Goal: Task Accomplishment & Management: Manage account settings

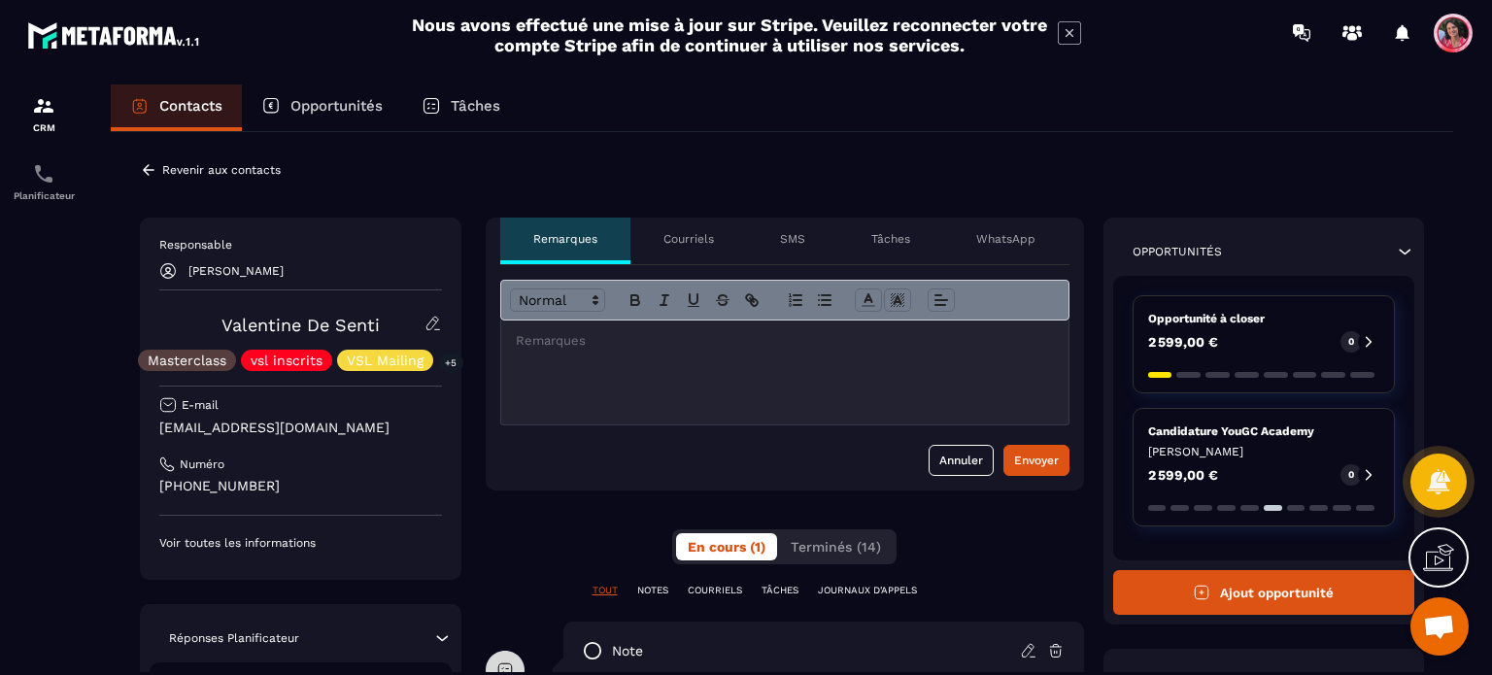
click at [179, 169] on p "Revenir aux contacts" at bounding box center [221, 170] width 118 height 14
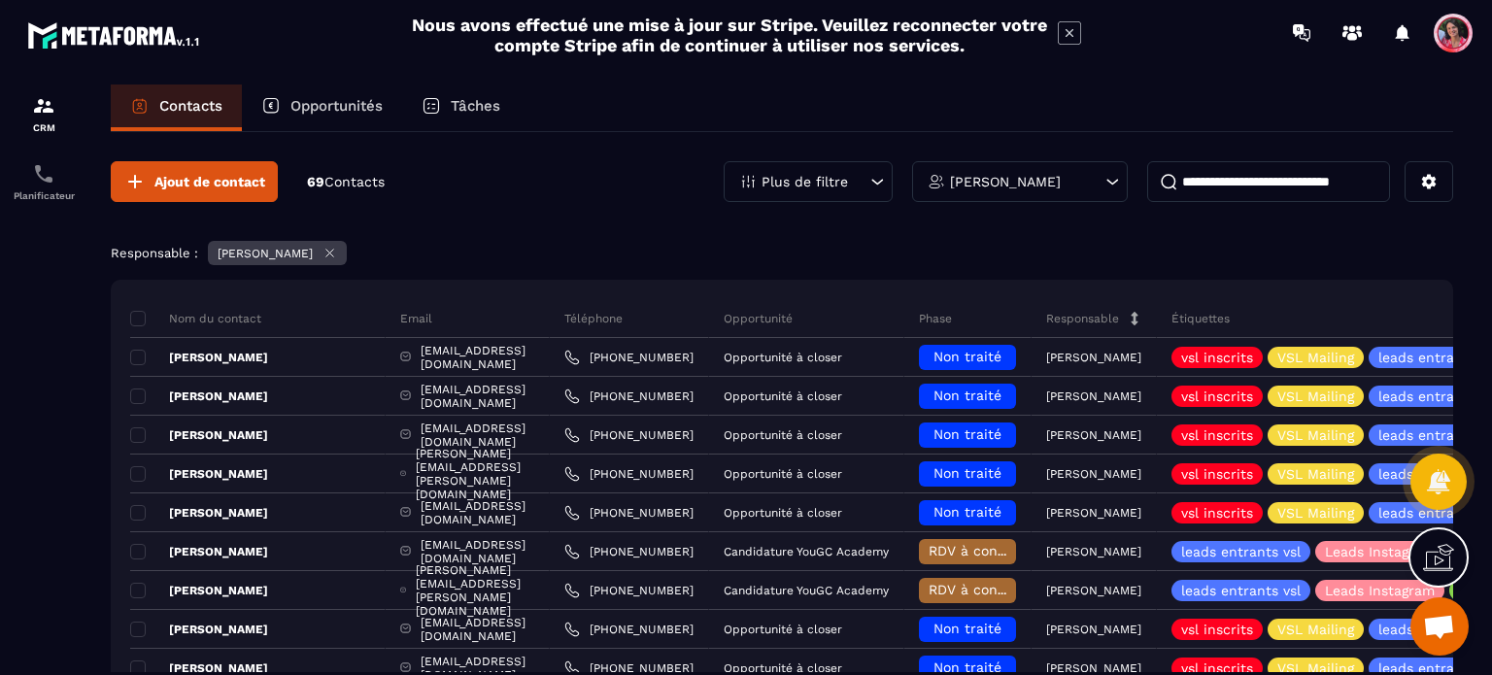
click at [1229, 185] on input at bounding box center [1268, 181] width 243 height 41
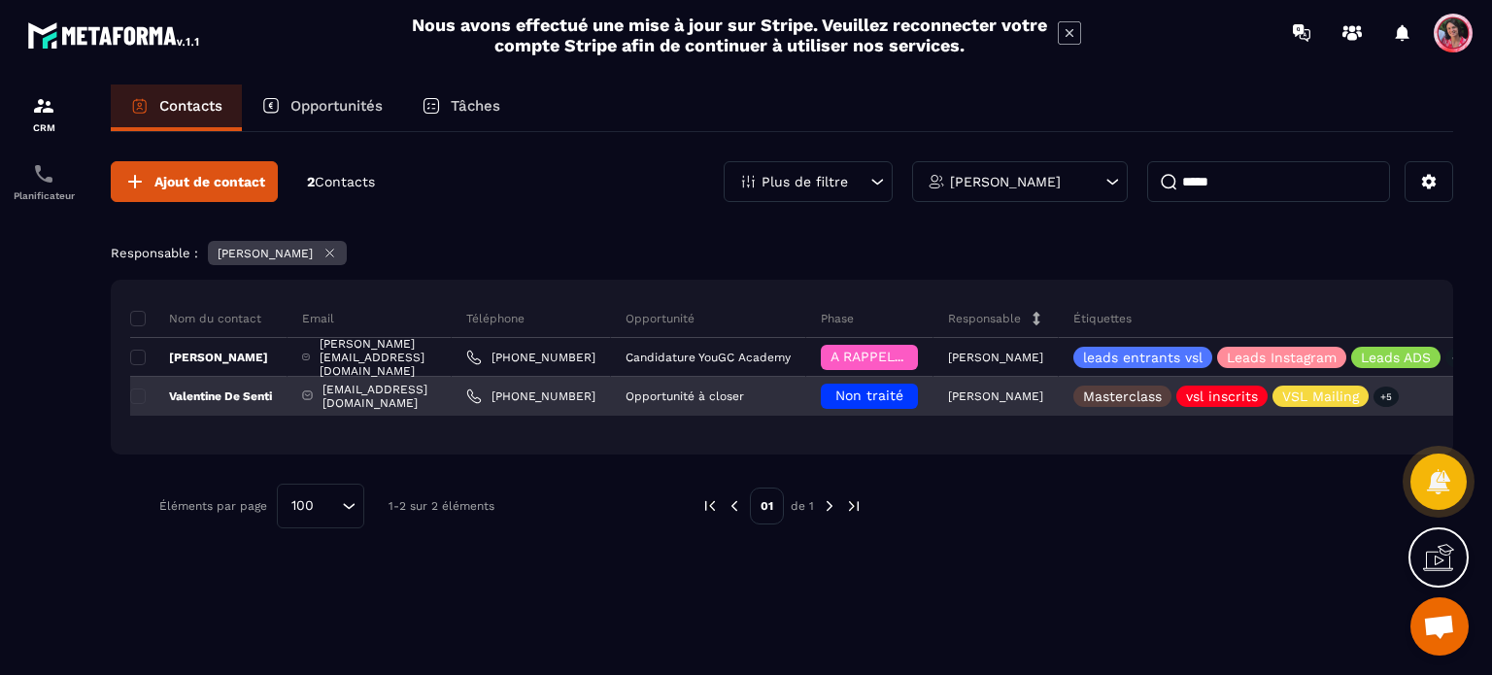
type input "*****"
click at [1043, 400] on p "[PERSON_NAME]" at bounding box center [995, 396] width 95 height 14
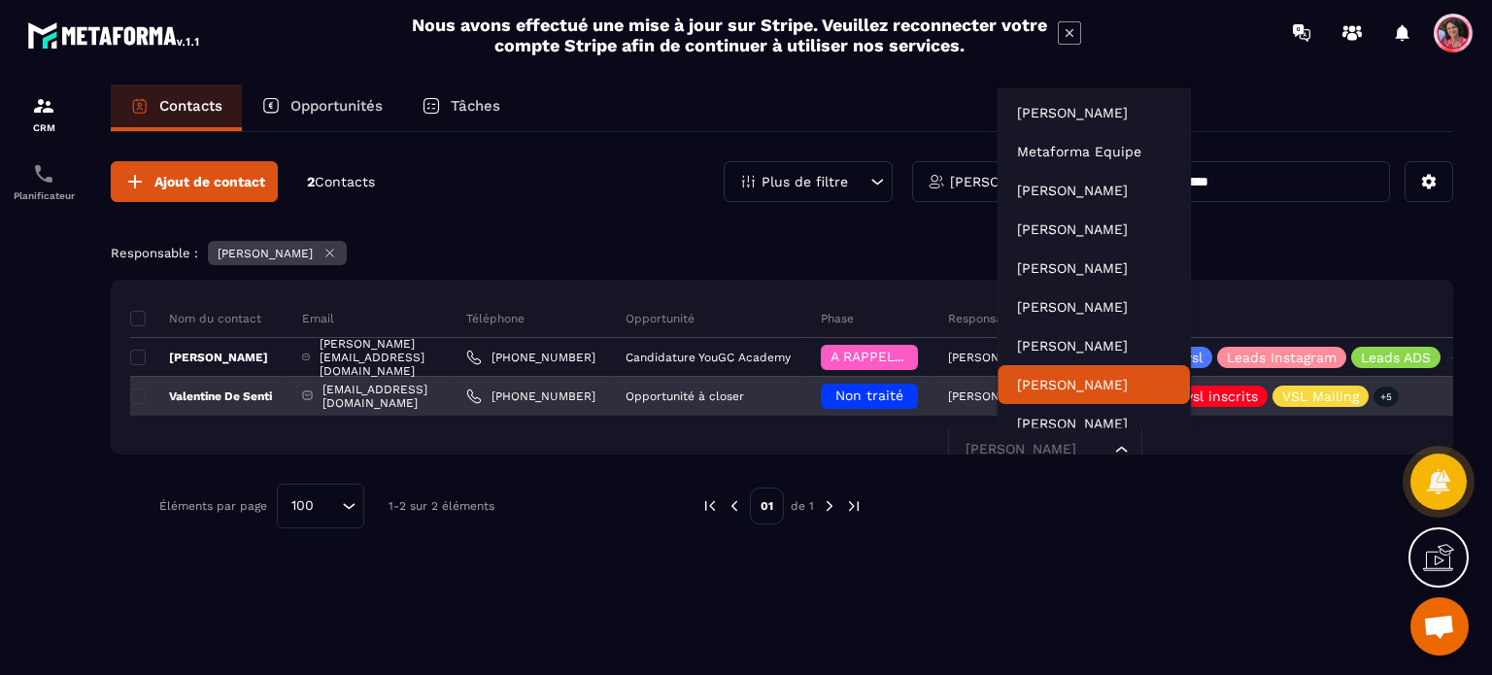
scroll to position [15, 0]
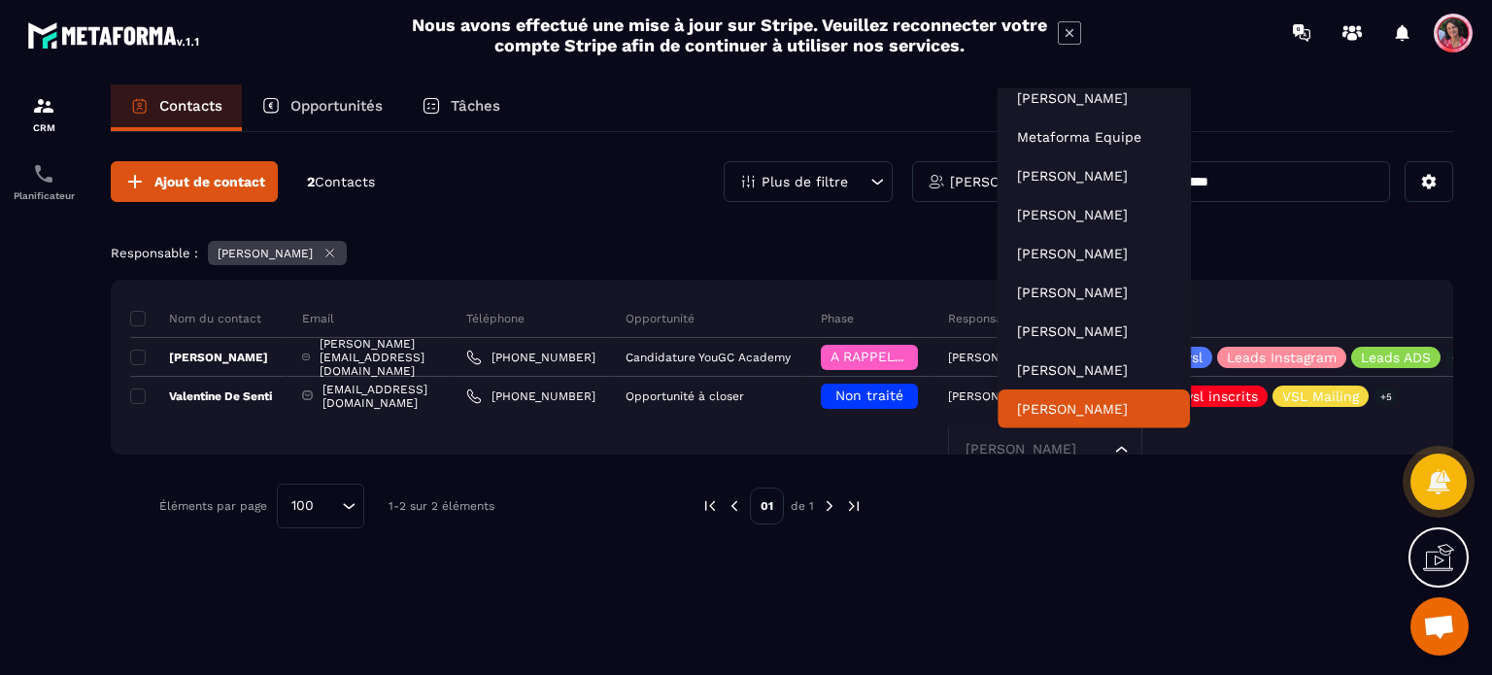
click at [1071, 518] on div at bounding box center [1147, 506] width 513 height 45
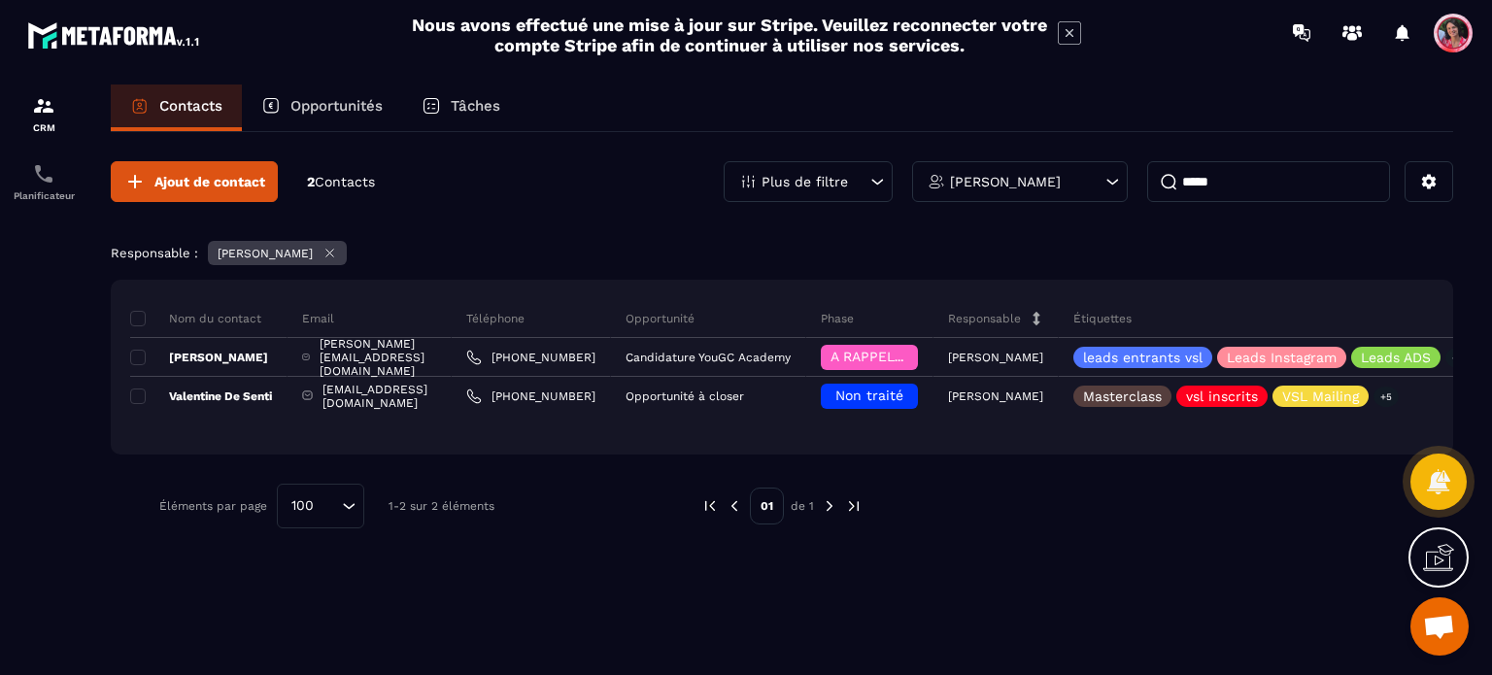
click at [1040, 313] on icon at bounding box center [1036, 319] width 7 height 14
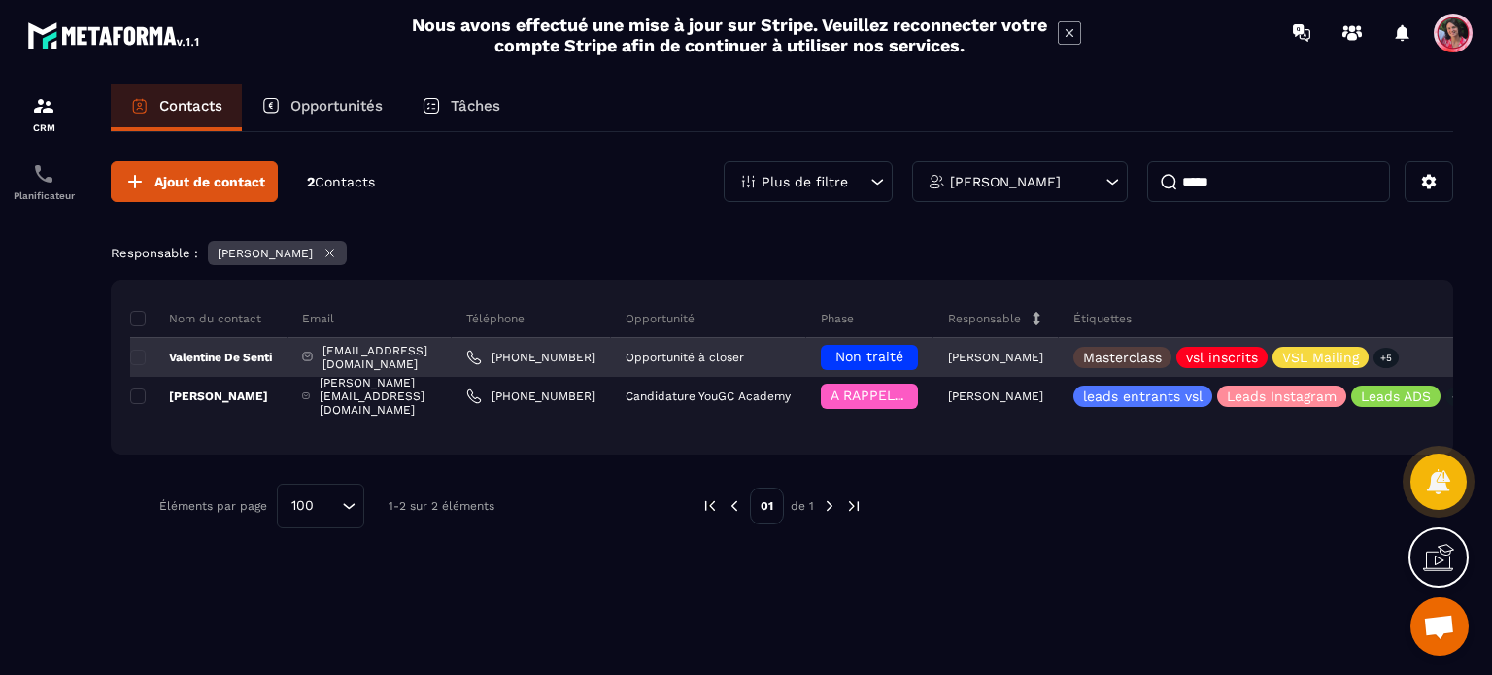
drag, startPoint x: 1064, startPoint y: 359, endPoint x: 1041, endPoint y: 359, distance: 23.3
click at [1041, 359] on p "[PERSON_NAME]" at bounding box center [995, 358] width 95 height 14
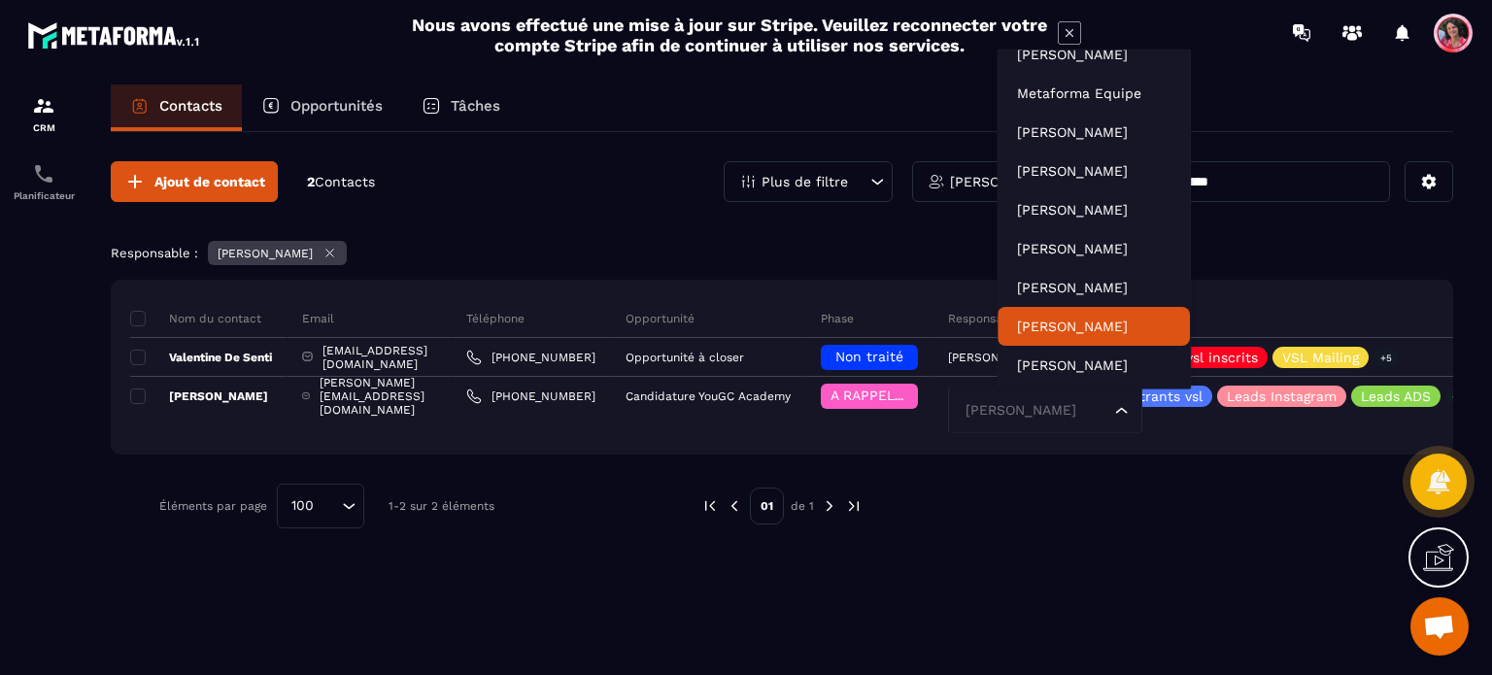
scroll to position [0, 0]
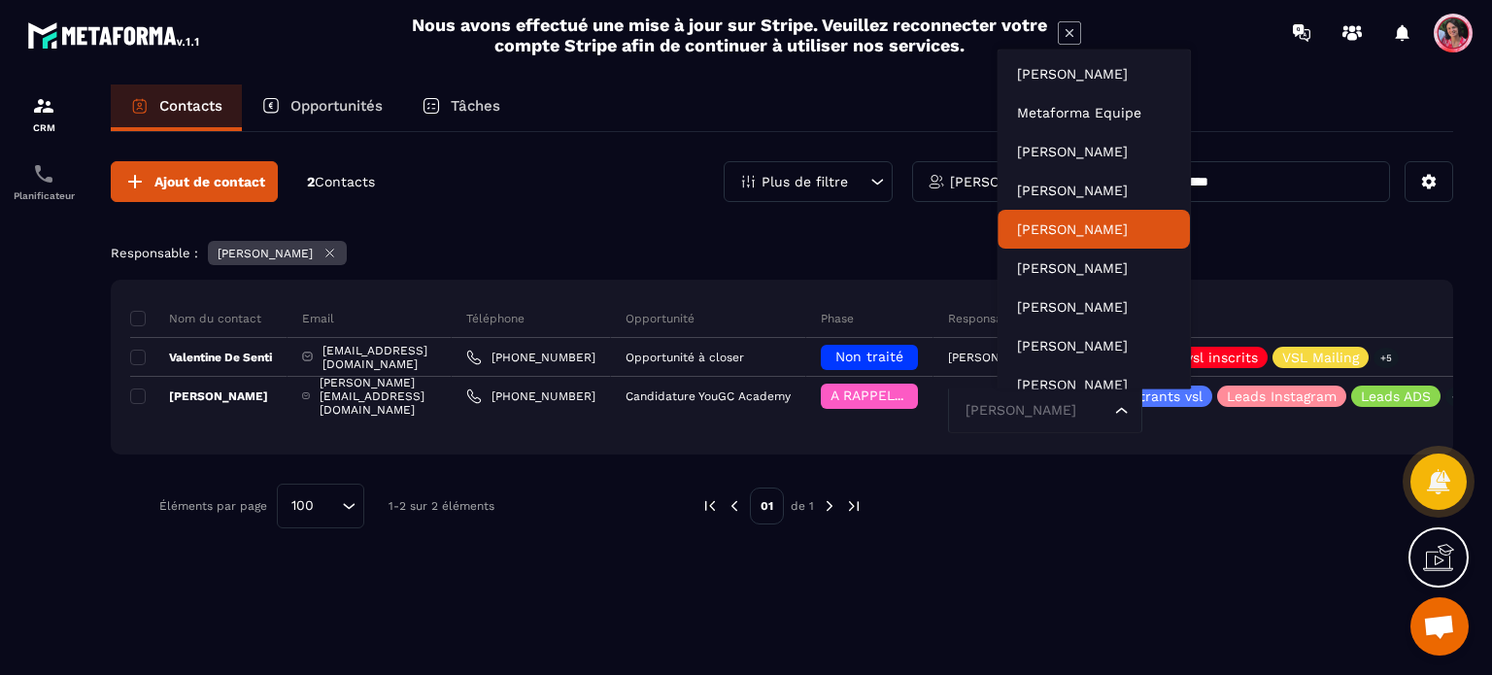
click at [1225, 244] on div "Responsable : [PERSON_NAME]" at bounding box center [782, 255] width 1342 height 29
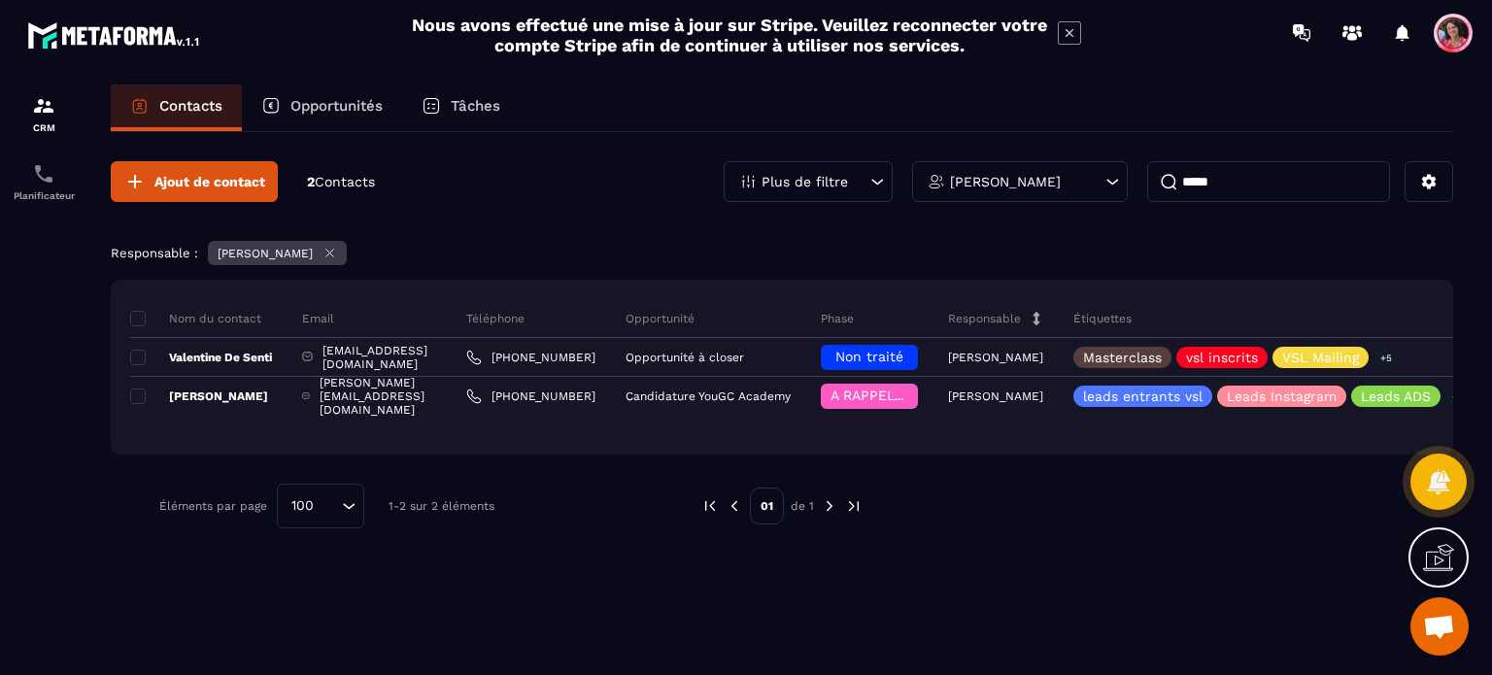
click at [365, 105] on p "Opportunités" at bounding box center [336, 105] width 92 height 17
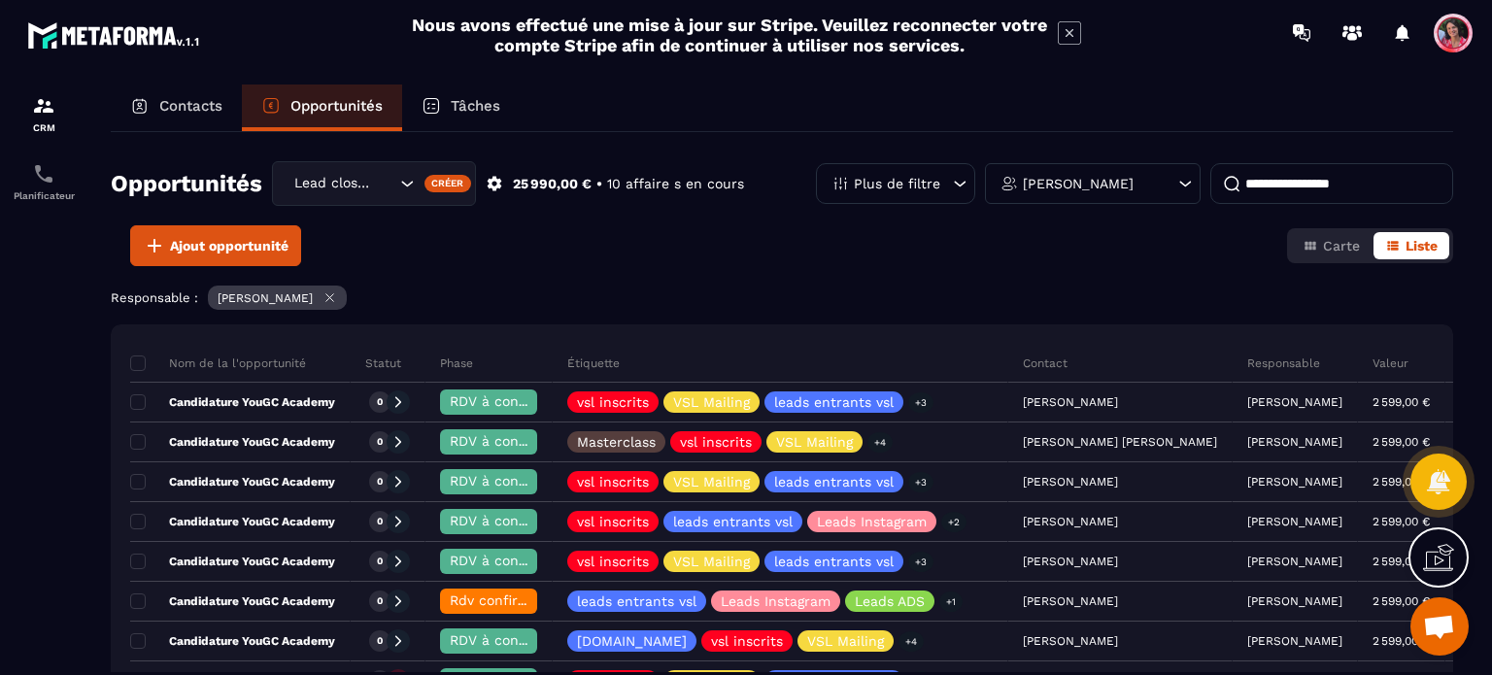
click at [1088, 178] on p "[PERSON_NAME]" at bounding box center [1078, 184] width 111 height 14
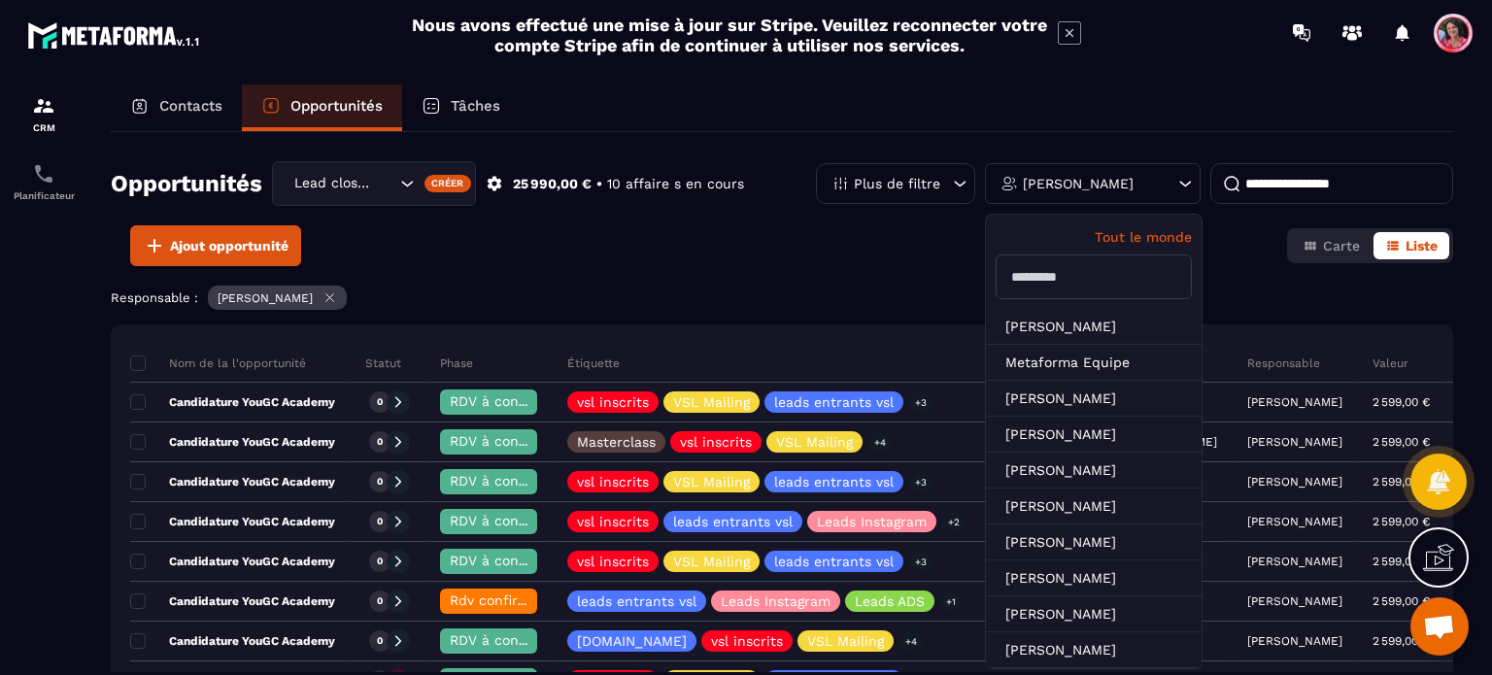
click at [1076, 280] on input "text" at bounding box center [1093, 276] width 196 height 45
type input "*"
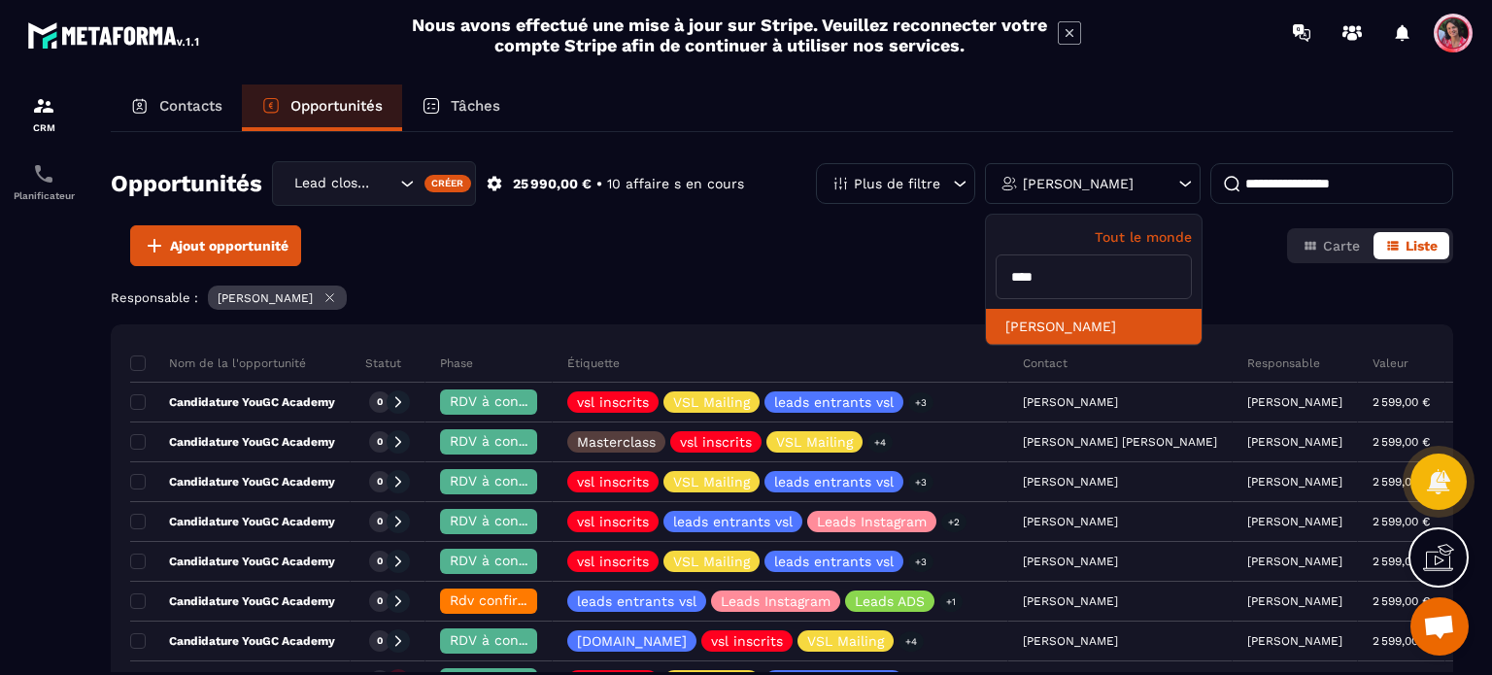
type input "****"
click at [1016, 319] on li "[PERSON_NAME]" at bounding box center [1094, 327] width 216 height 36
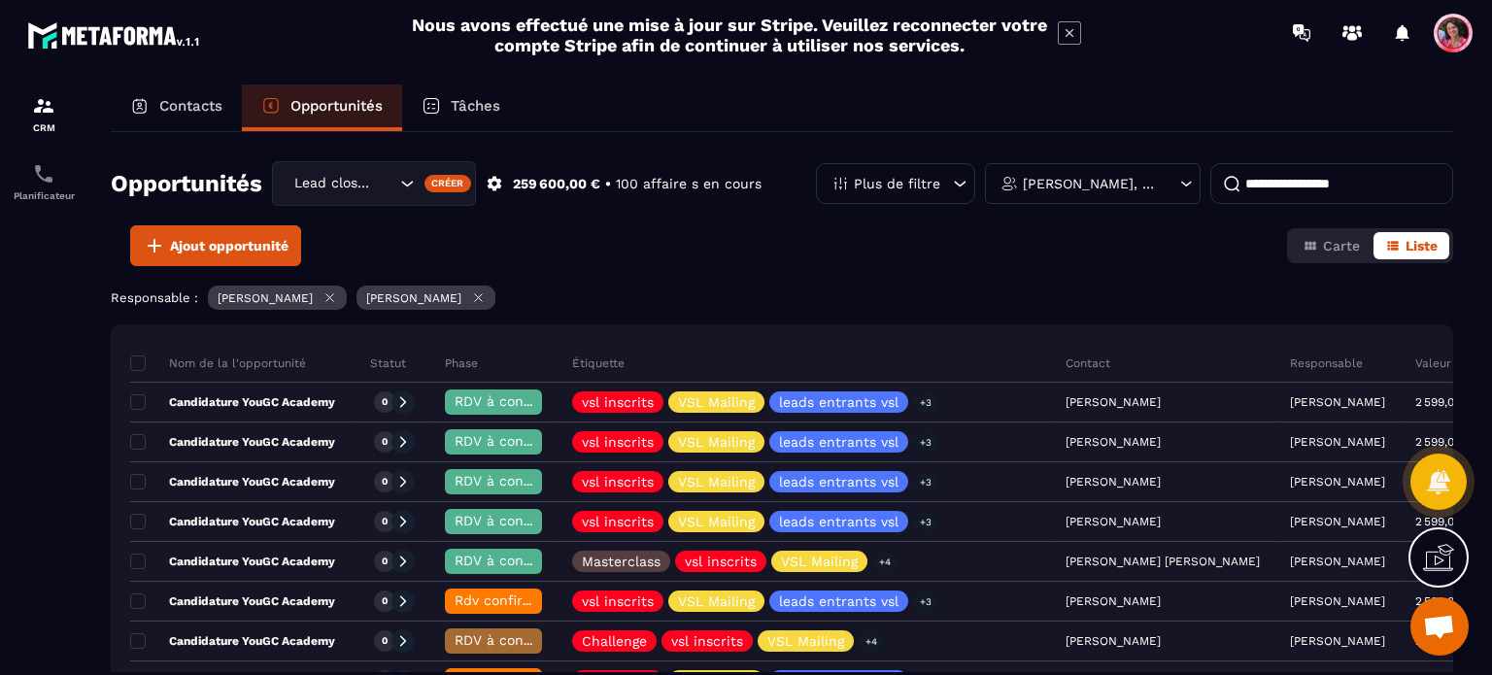
click at [324, 296] on icon at bounding box center [329, 297] width 15 height 15
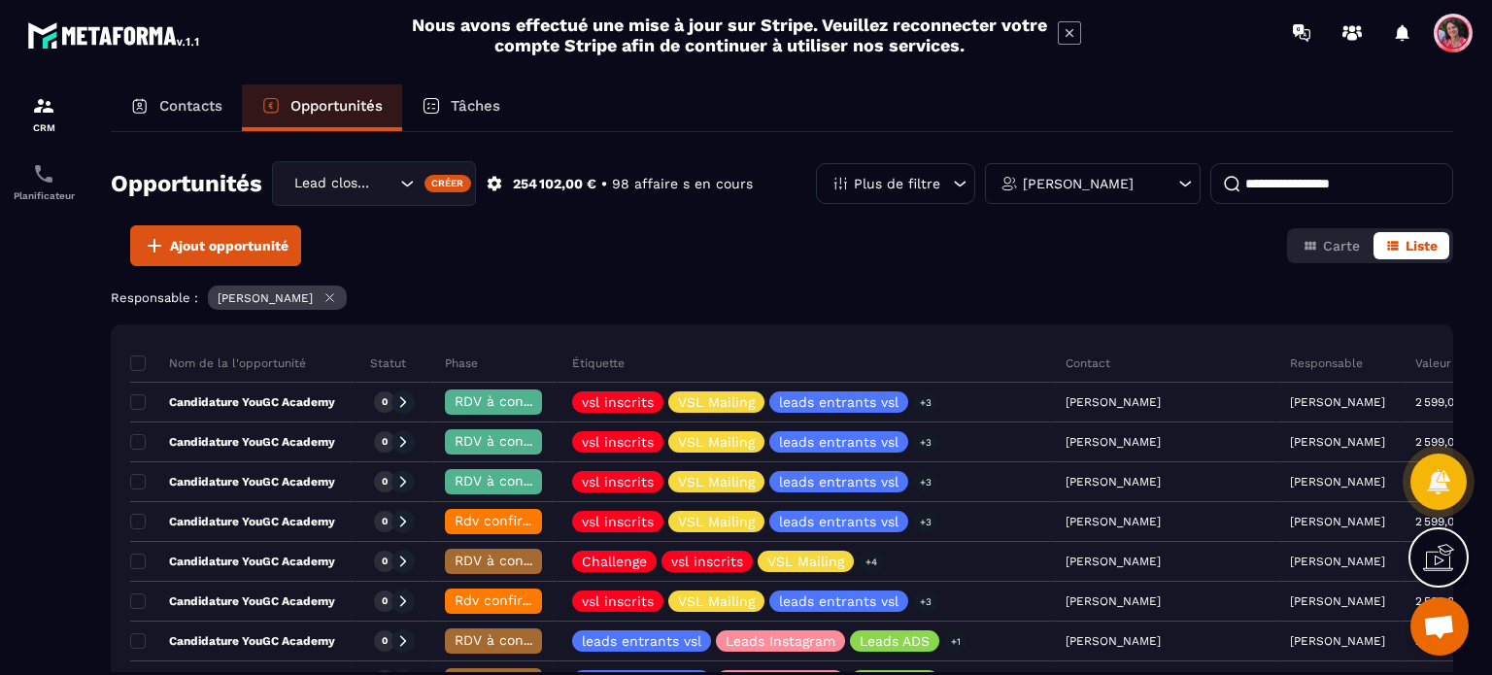
click at [1290, 177] on input at bounding box center [1331, 183] width 243 height 41
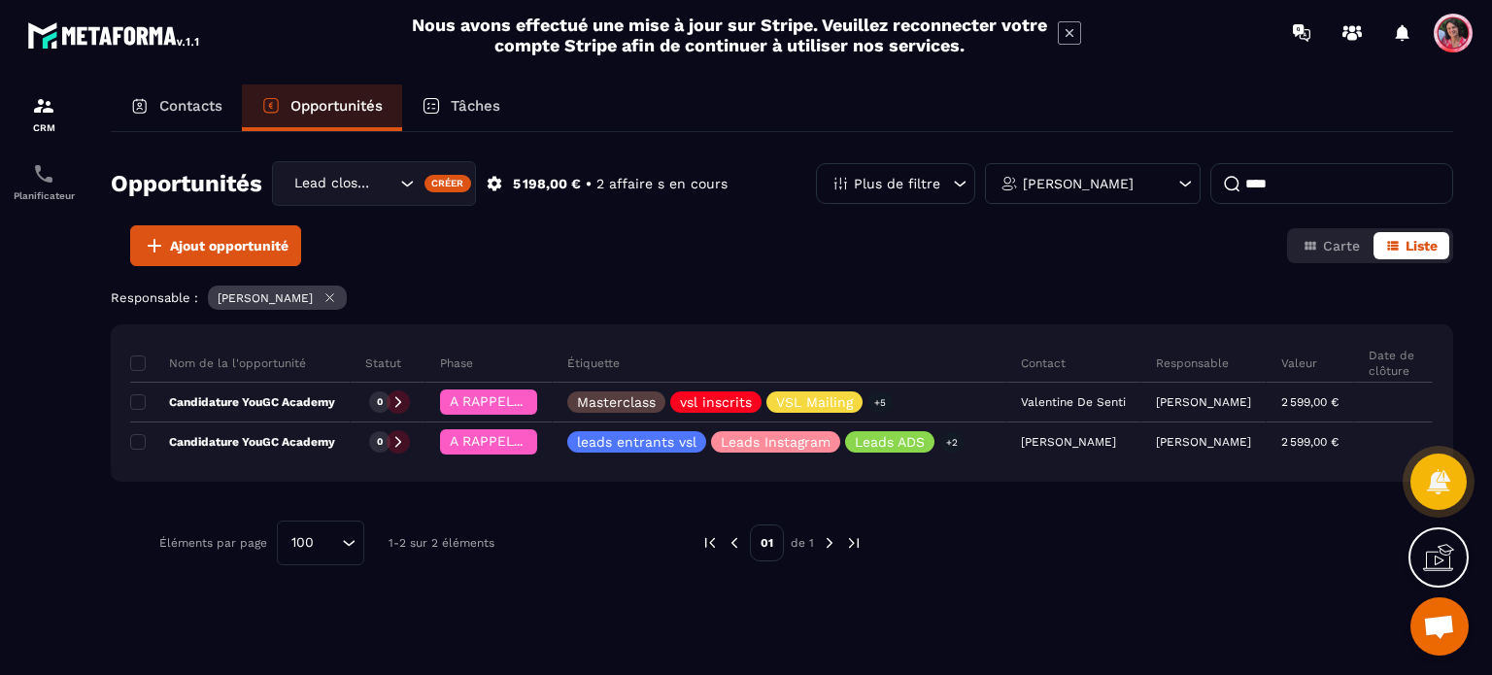
type input "****"
click at [159, 96] on div "Contacts" at bounding box center [176, 107] width 131 height 47
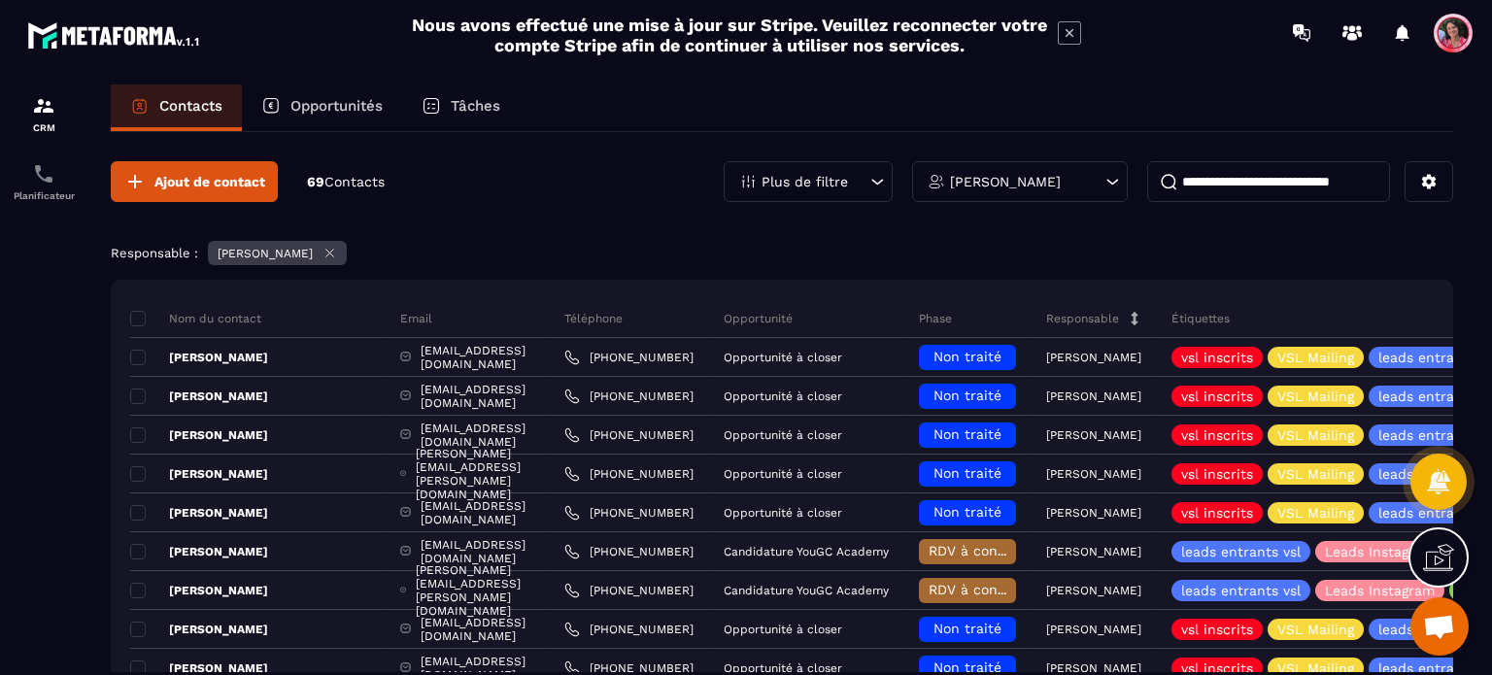
click at [331, 108] on p "Opportunités" at bounding box center [336, 105] width 92 height 17
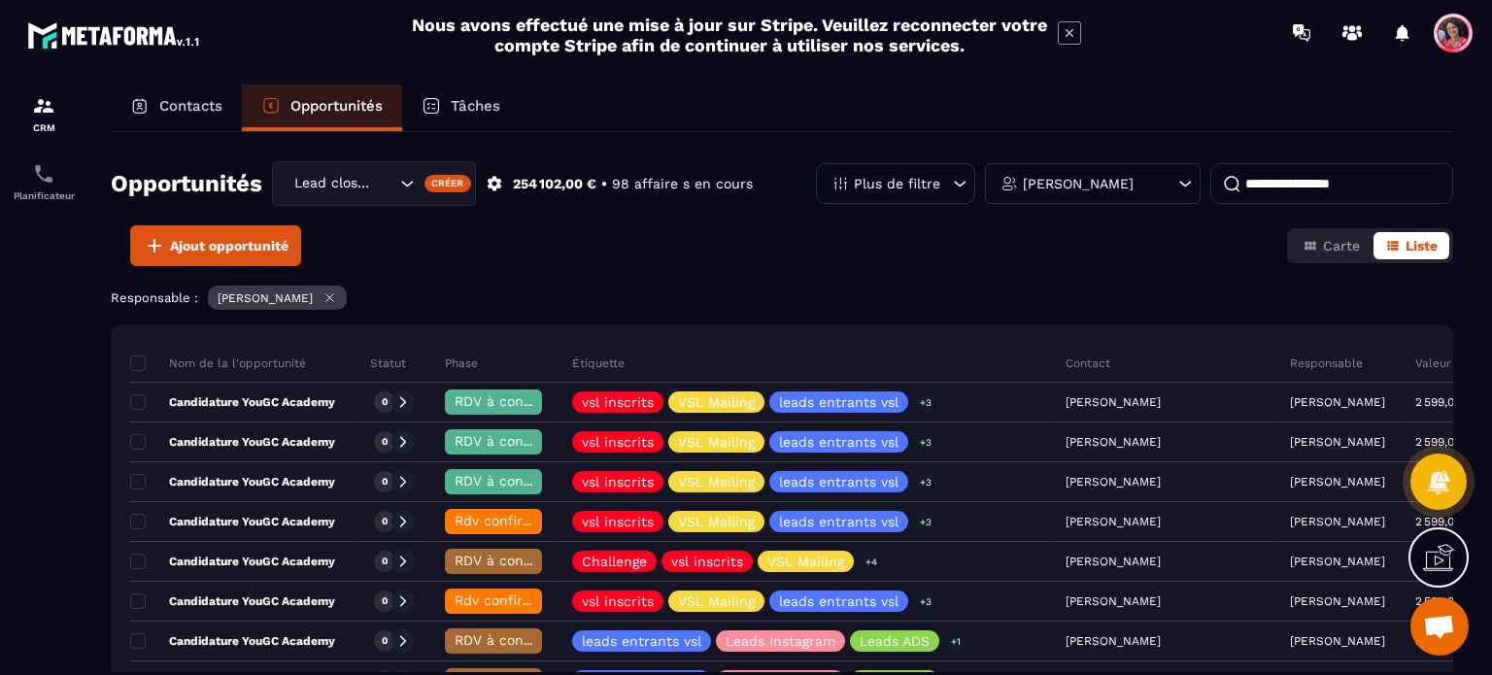
click at [1185, 191] on icon at bounding box center [1184, 183] width 19 height 19
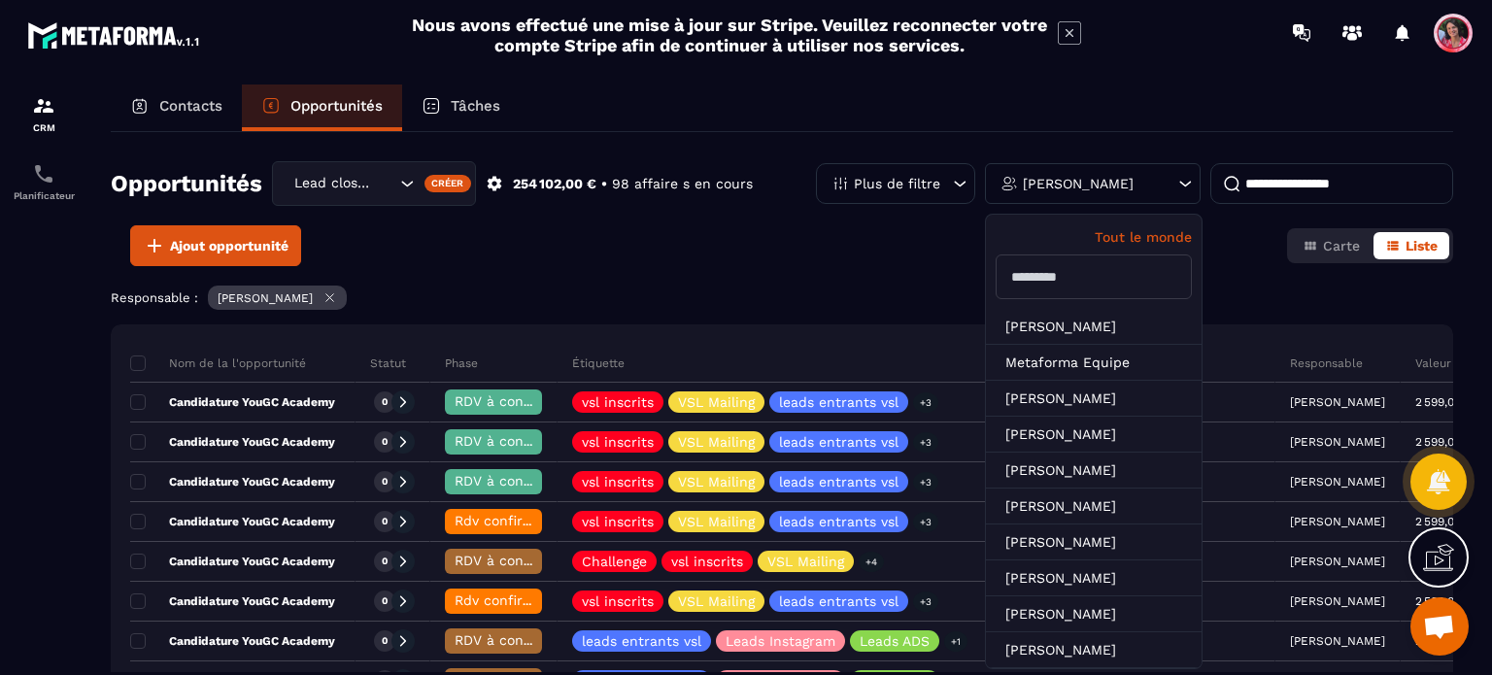
click at [1185, 191] on icon at bounding box center [1184, 183] width 19 height 19
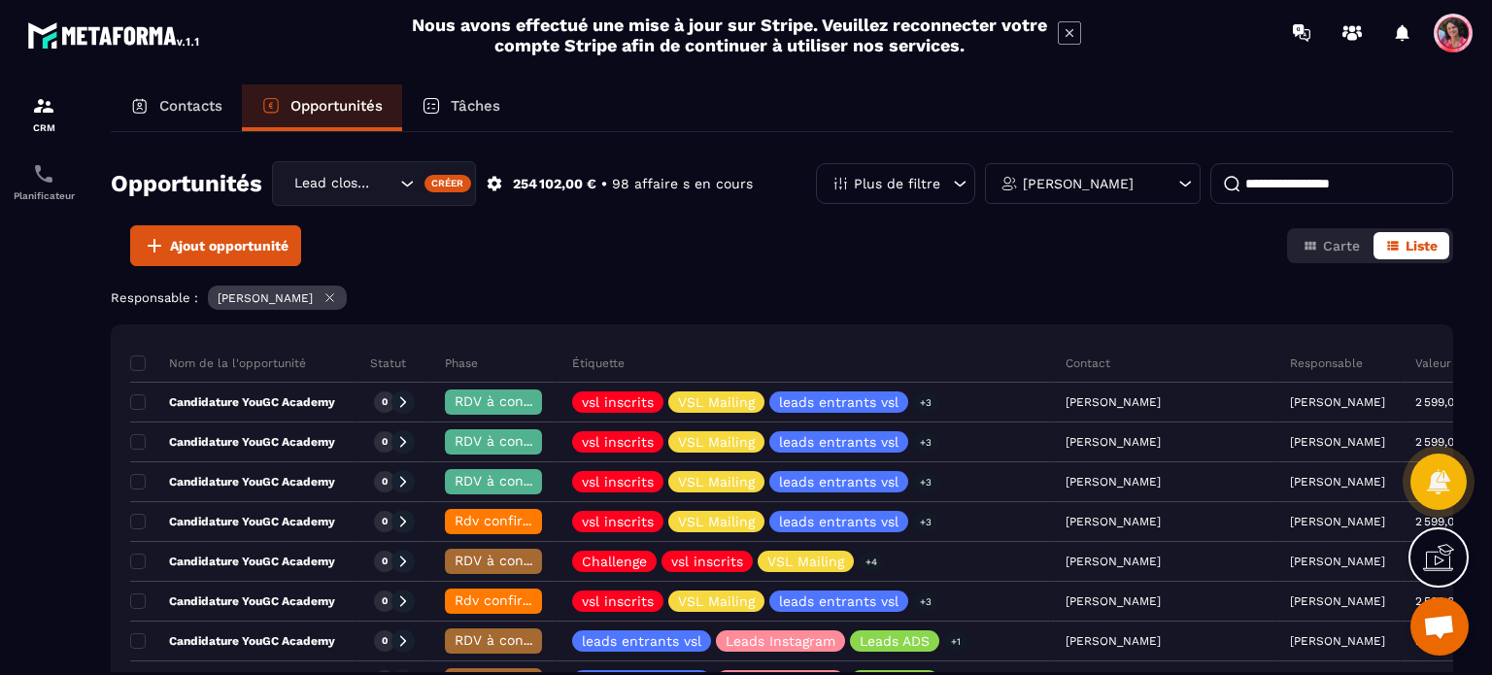
click at [167, 99] on p "Contacts" at bounding box center [190, 105] width 63 height 17
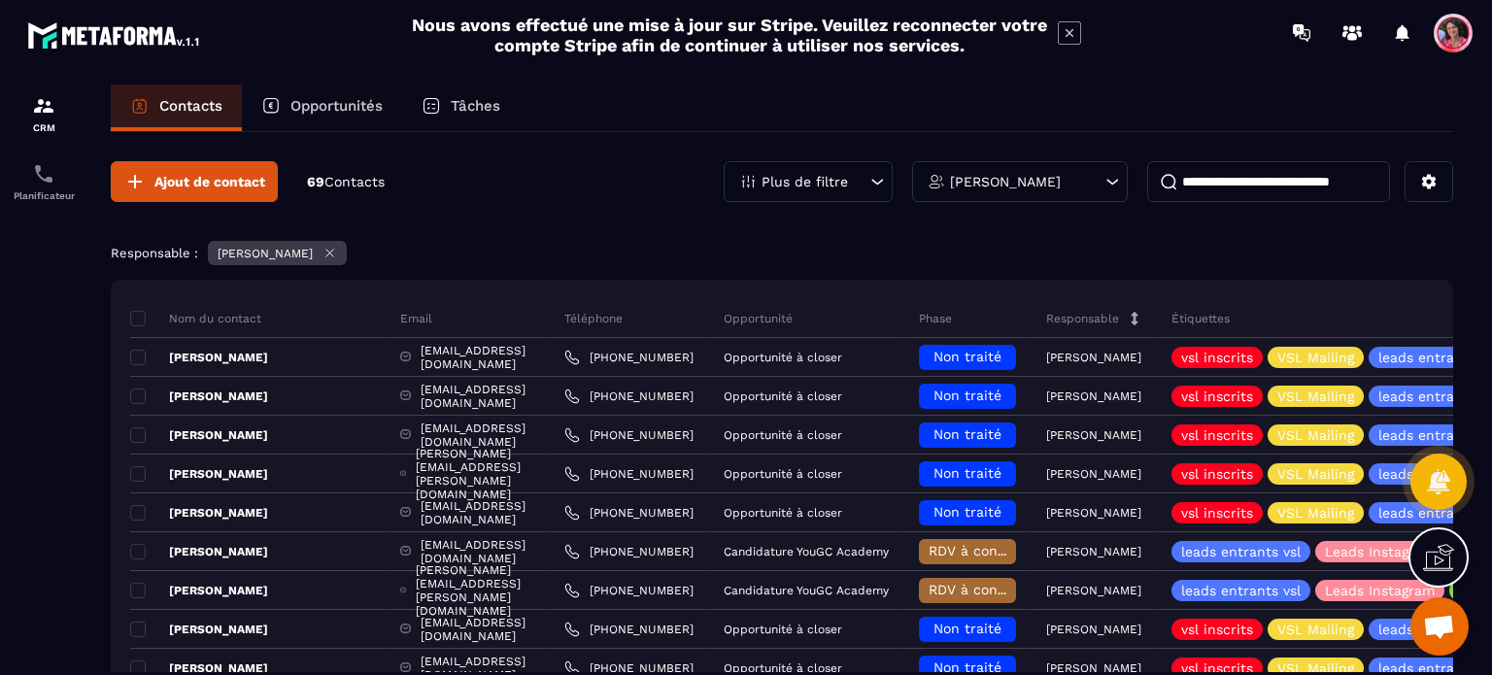
click at [1235, 174] on input at bounding box center [1268, 181] width 243 height 41
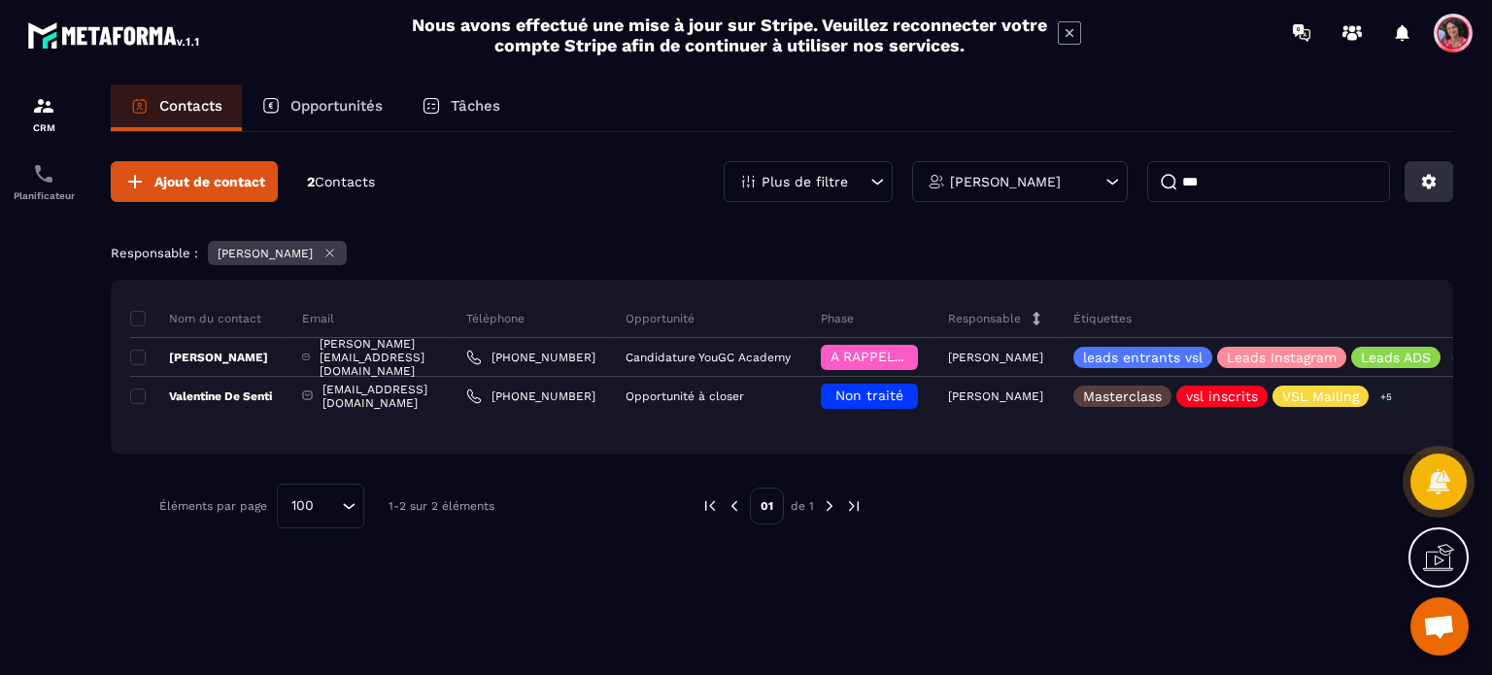
type input "***"
click at [1426, 177] on icon at bounding box center [1429, 182] width 15 height 15
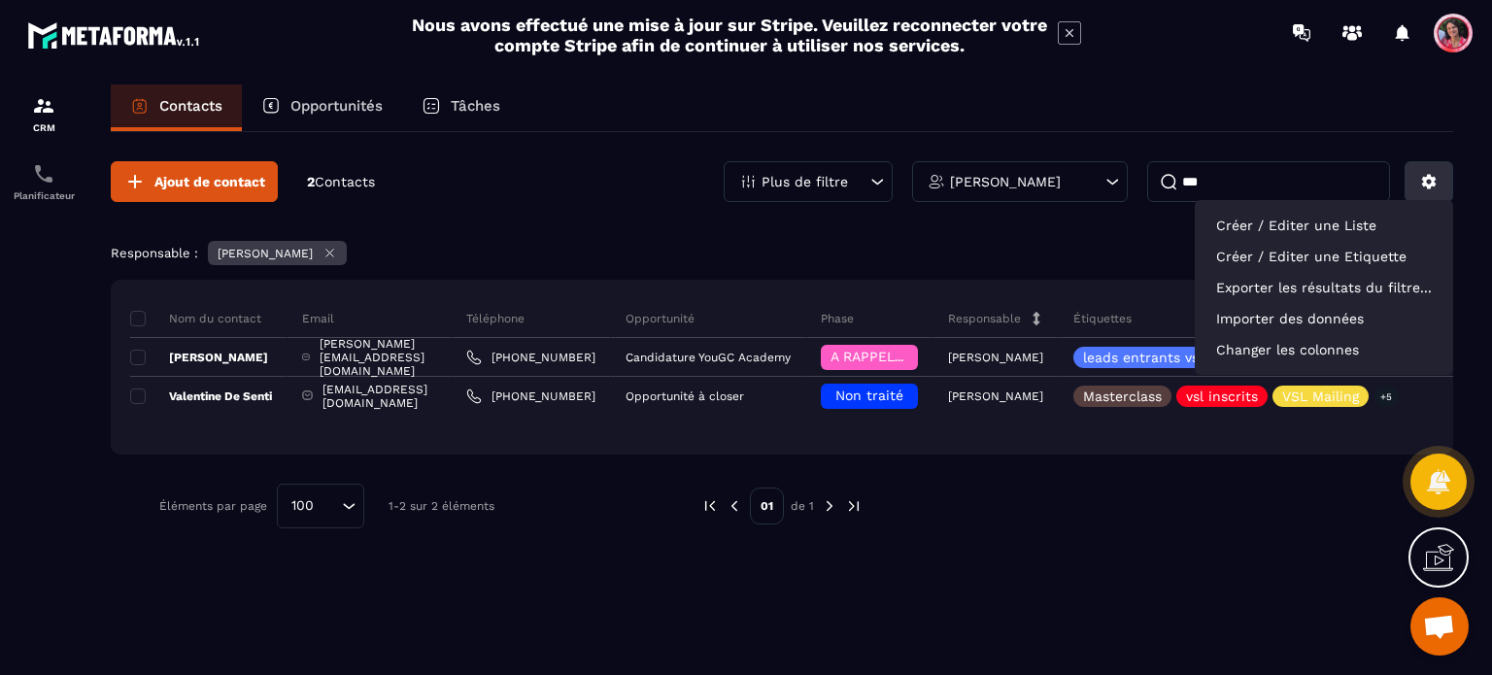
click at [1426, 177] on icon at bounding box center [1429, 182] width 15 height 15
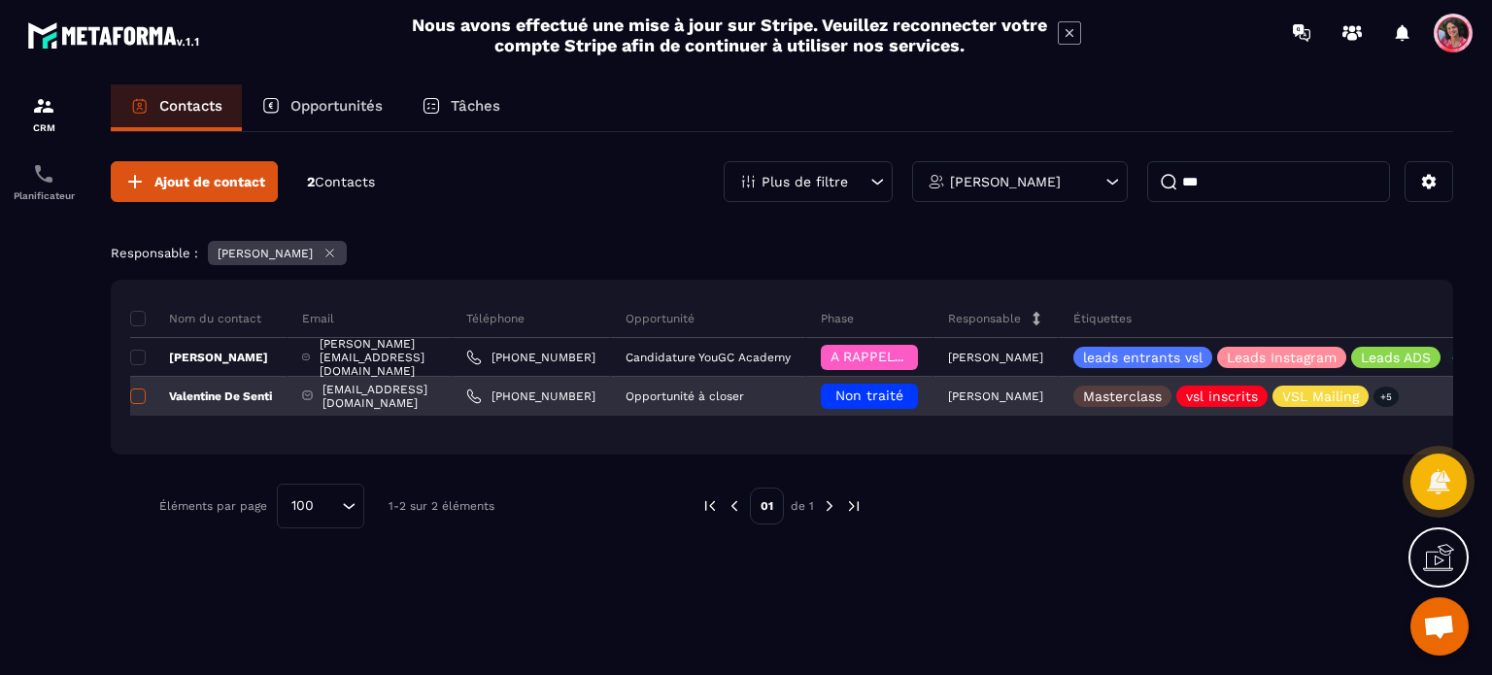
click at [133, 396] on span at bounding box center [138, 396] width 16 height 16
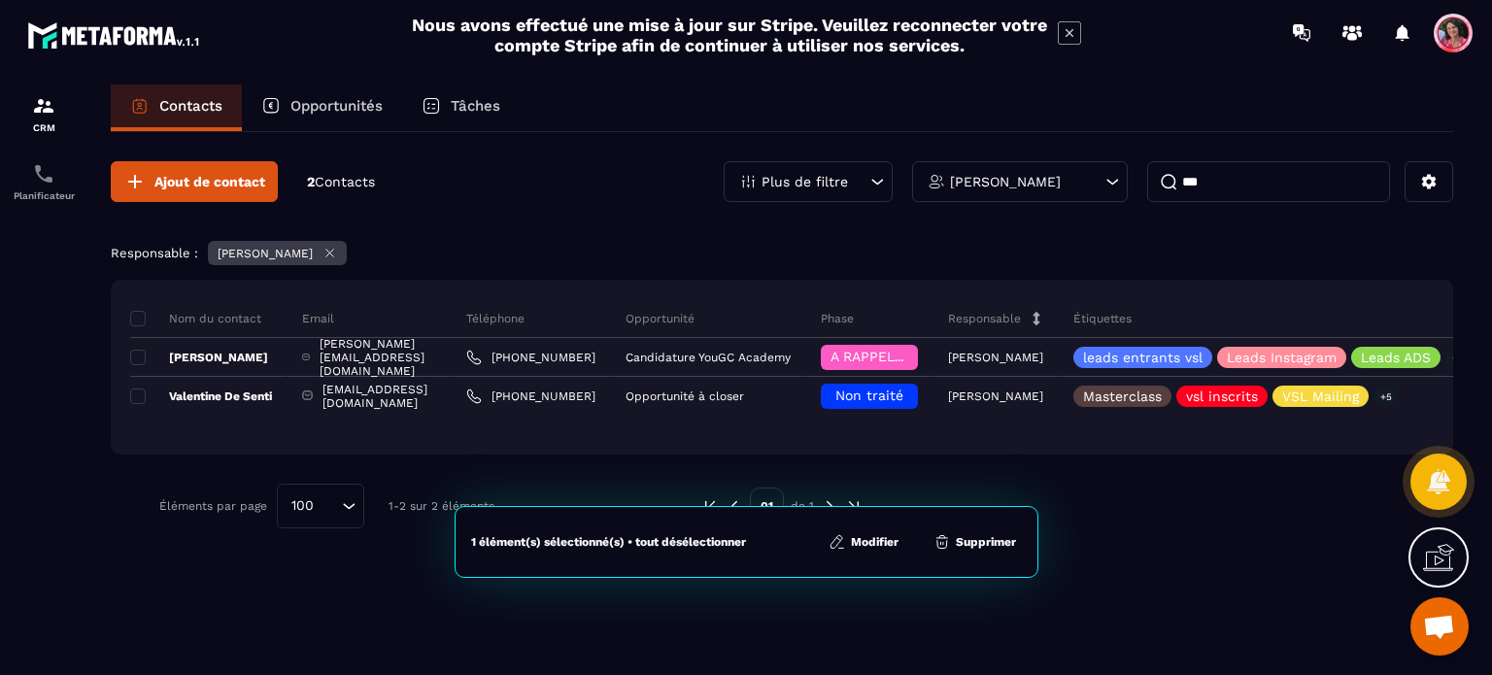
click at [880, 538] on button "Modifier" at bounding box center [863, 541] width 82 height 19
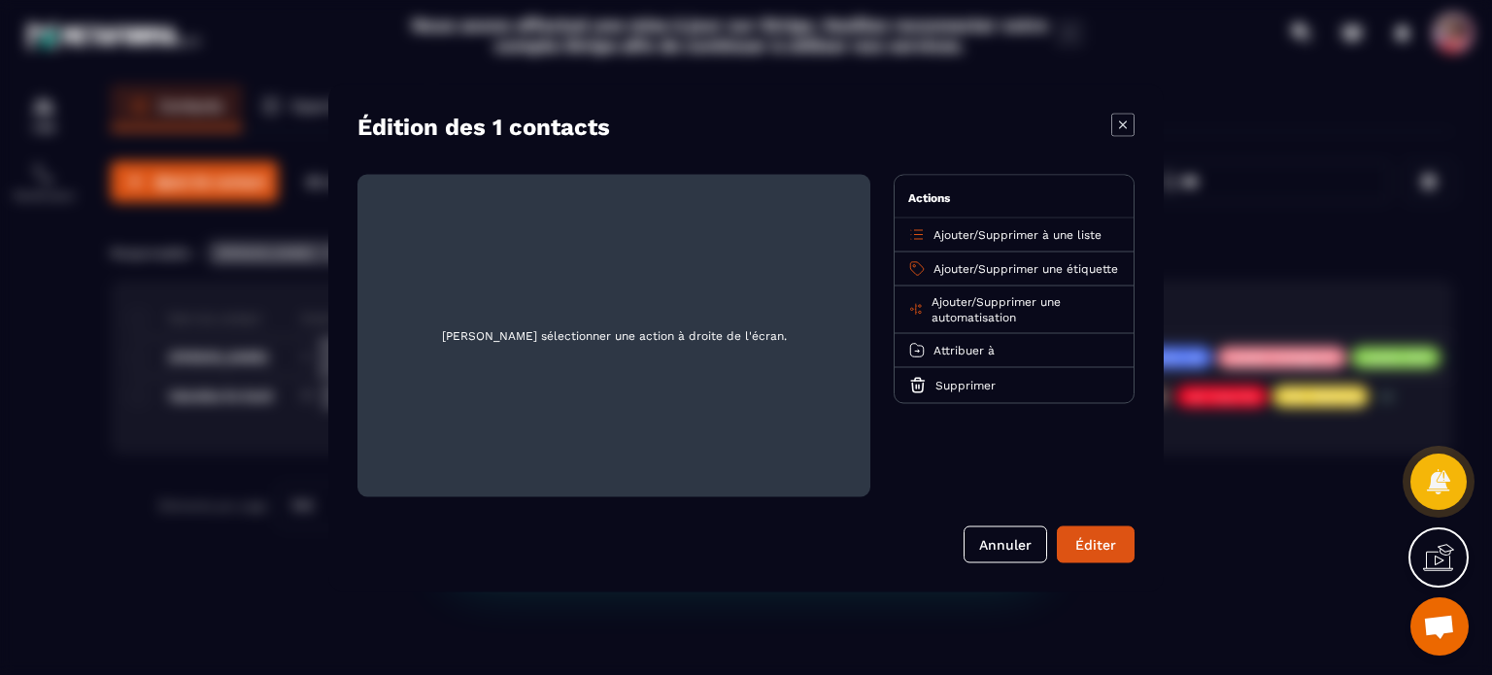
click at [988, 356] on span "Attribuer à" at bounding box center [963, 350] width 61 height 14
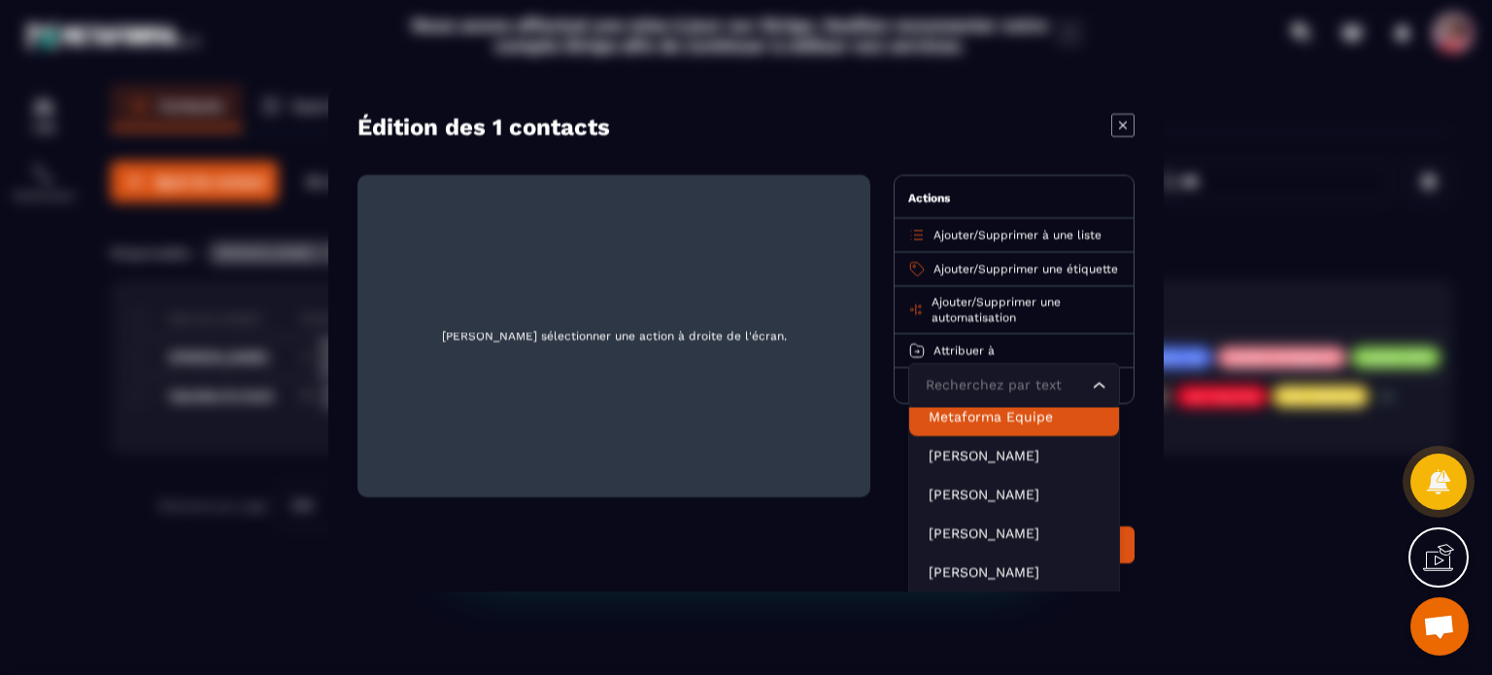
scroll to position [39, 0]
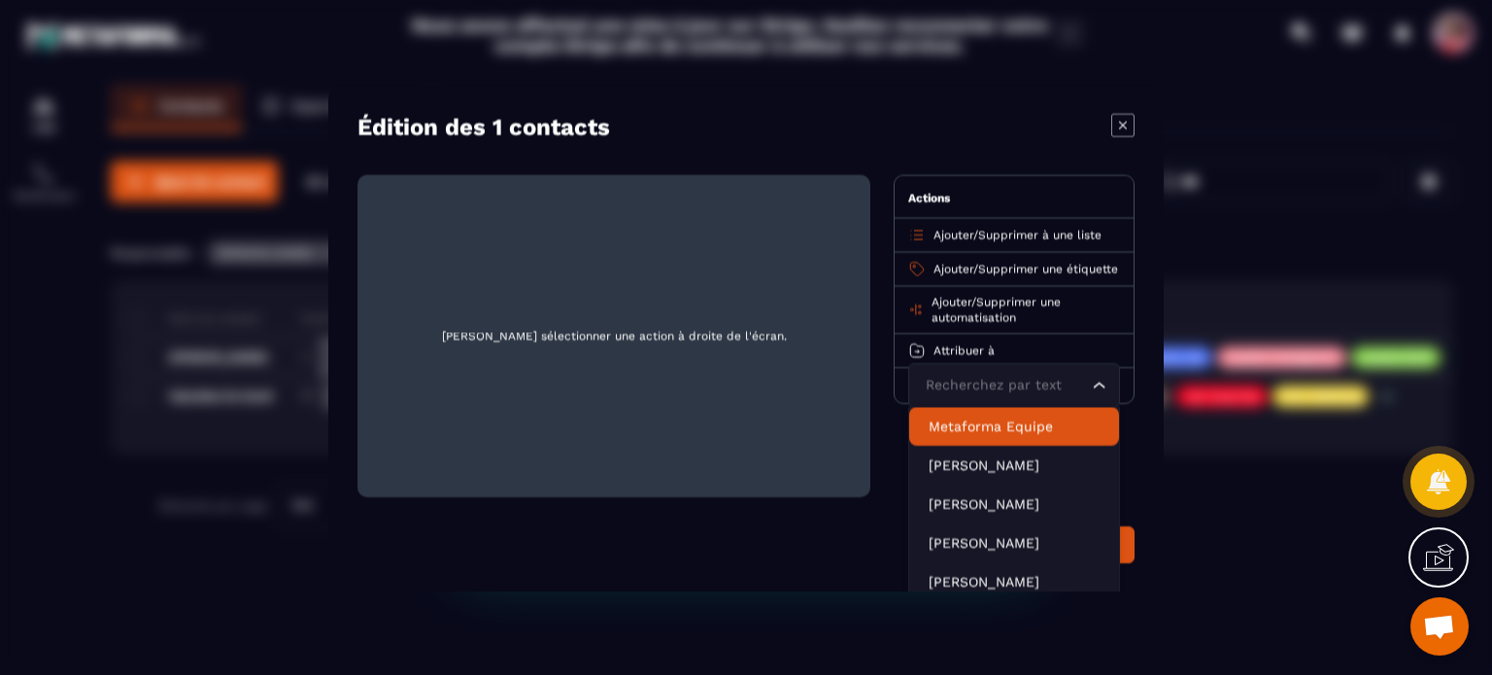
click at [1154, 470] on div "Édition des 1 contacts [PERSON_NAME] sélectionner une action à droite de l'écra…" at bounding box center [745, 338] width 835 height 508
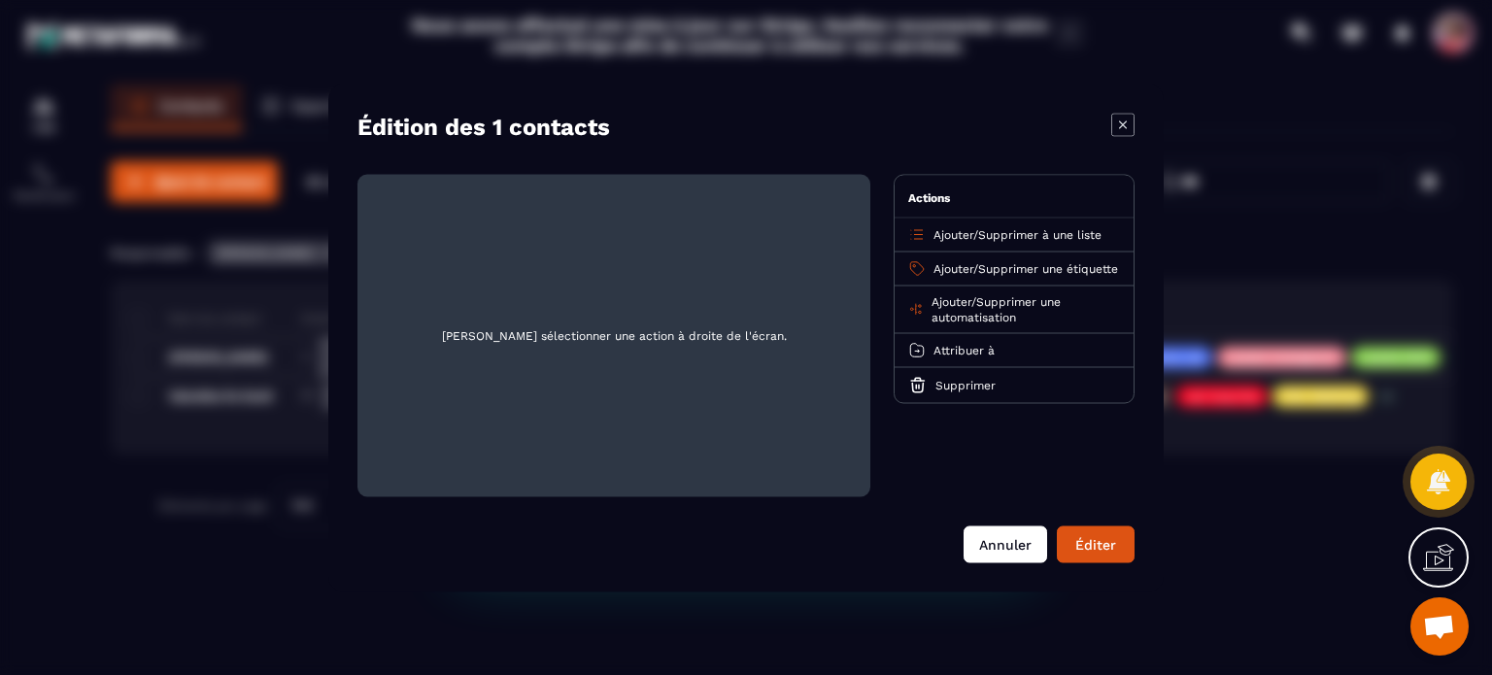
click at [1012, 551] on button "Annuler" at bounding box center [1005, 543] width 84 height 37
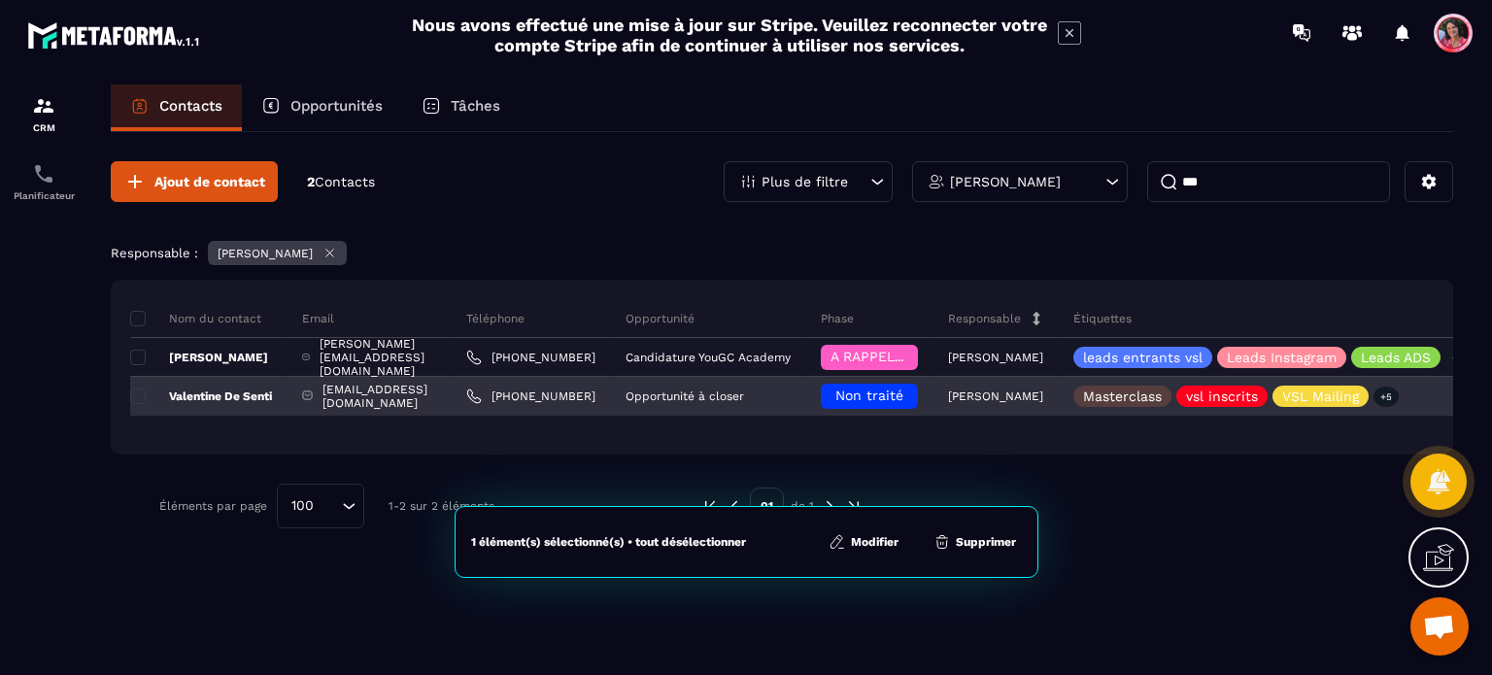
click at [903, 389] on span "Non traité" at bounding box center [869, 395] width 68 height 16
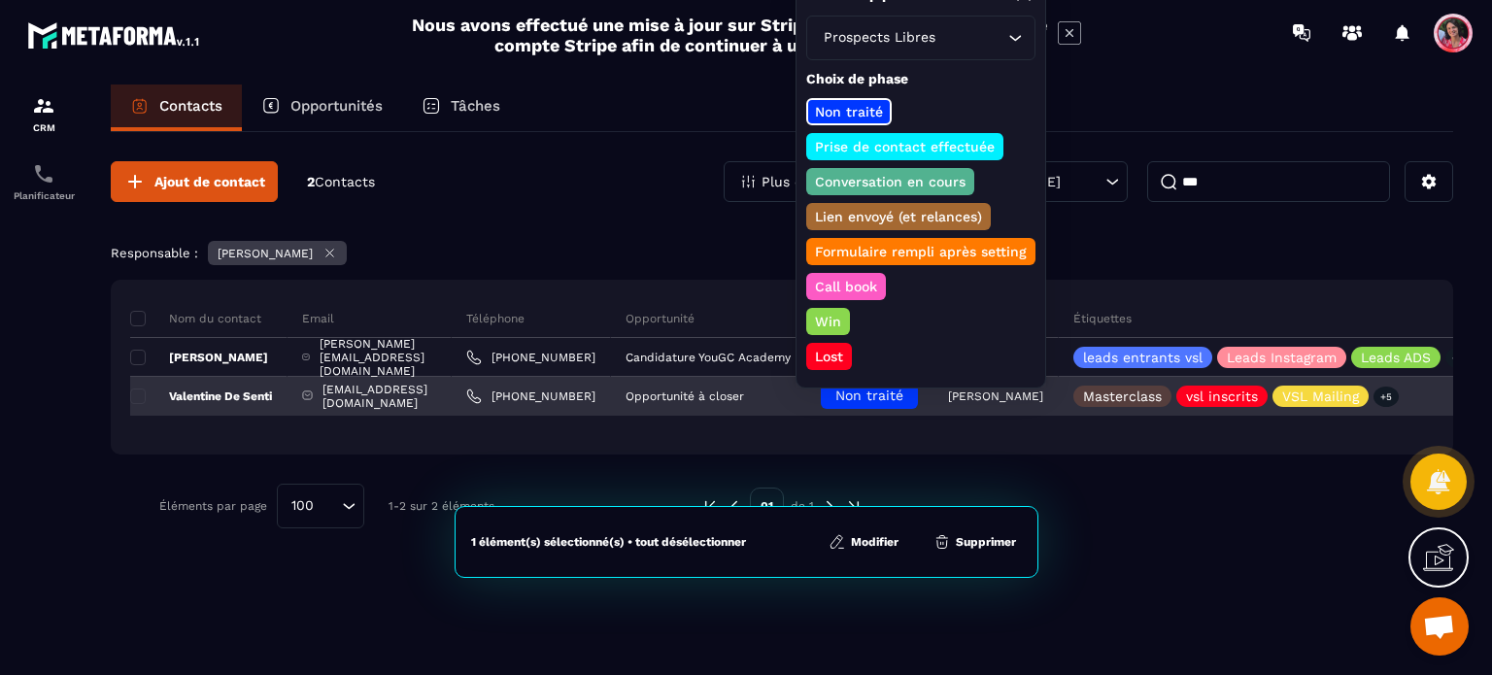
click at [903, 389] on span "Non traité" at bounding box center [869, 395] width 68 height 16
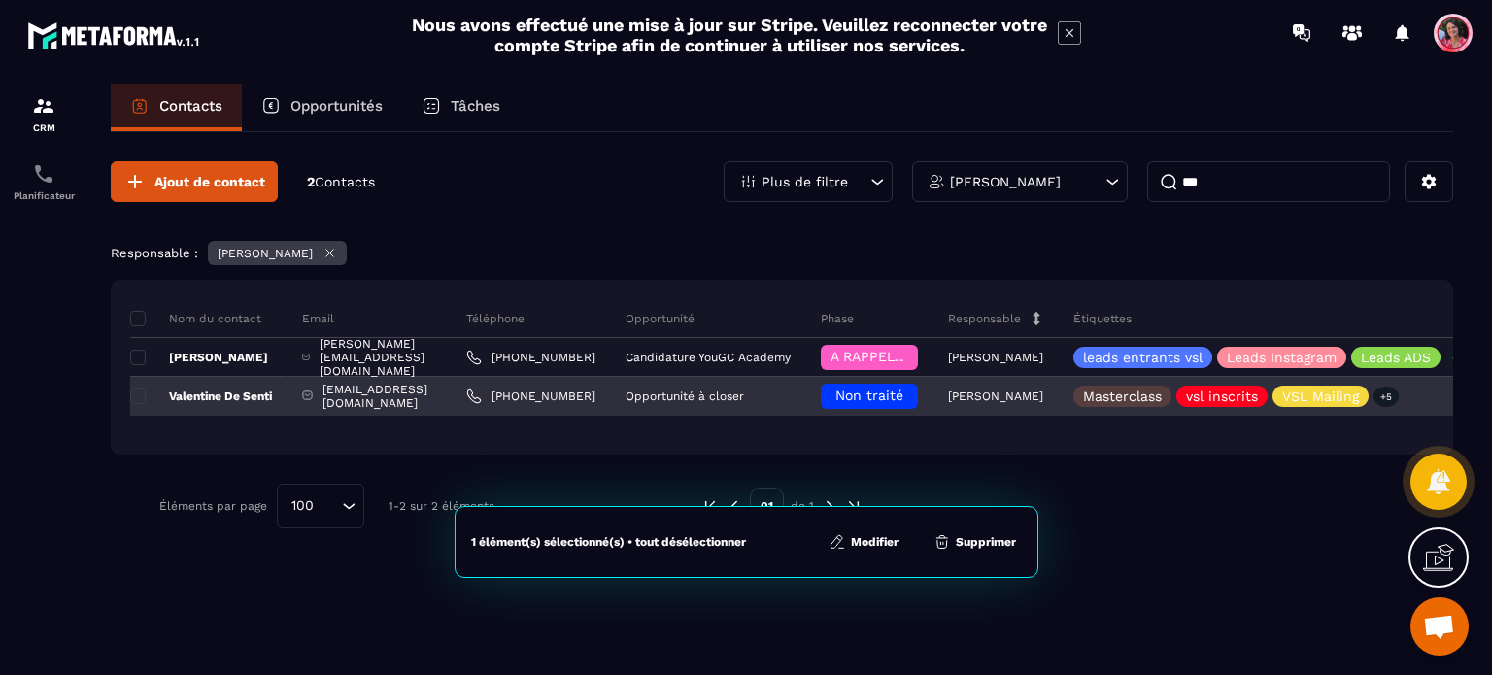
click at [1043, 395] on p "[PERSON_NAME]" at bounding box center [995, 396] width 95 height 14
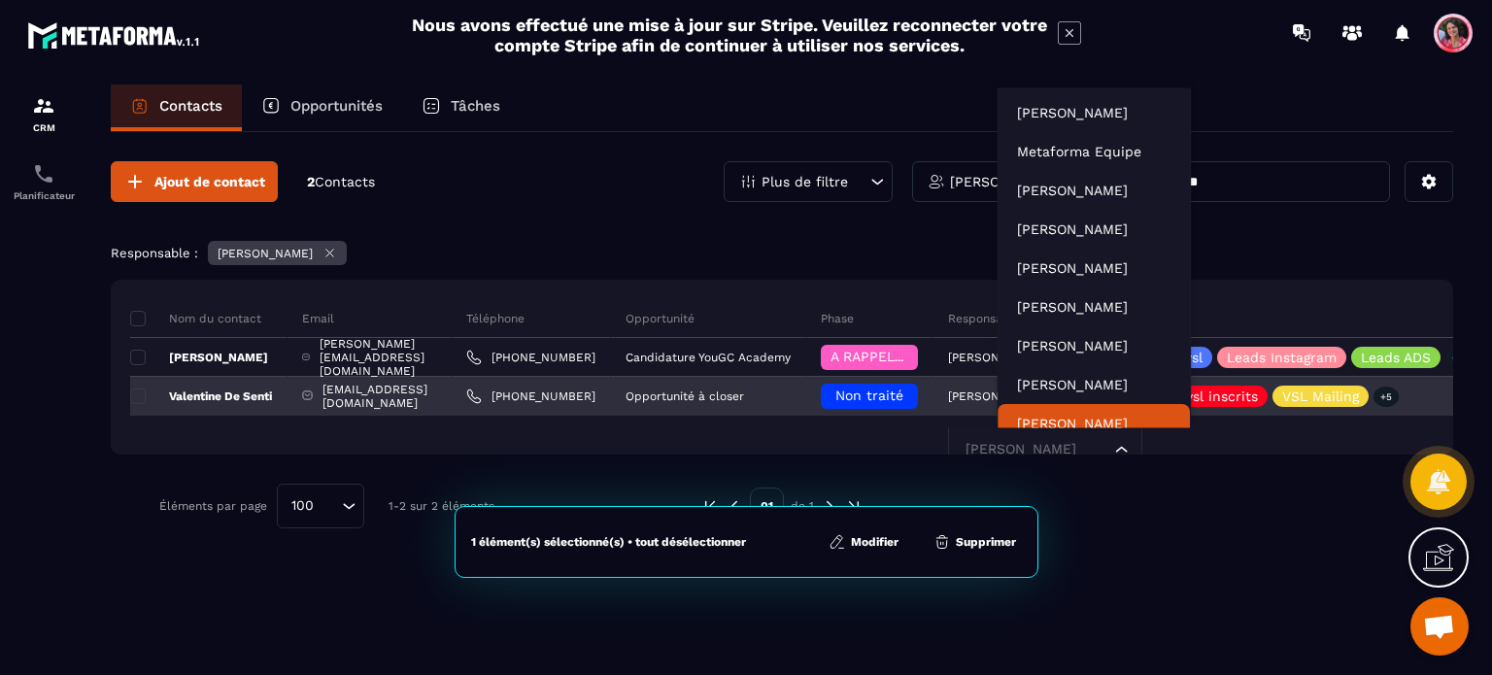
scroll to position [15, 0]
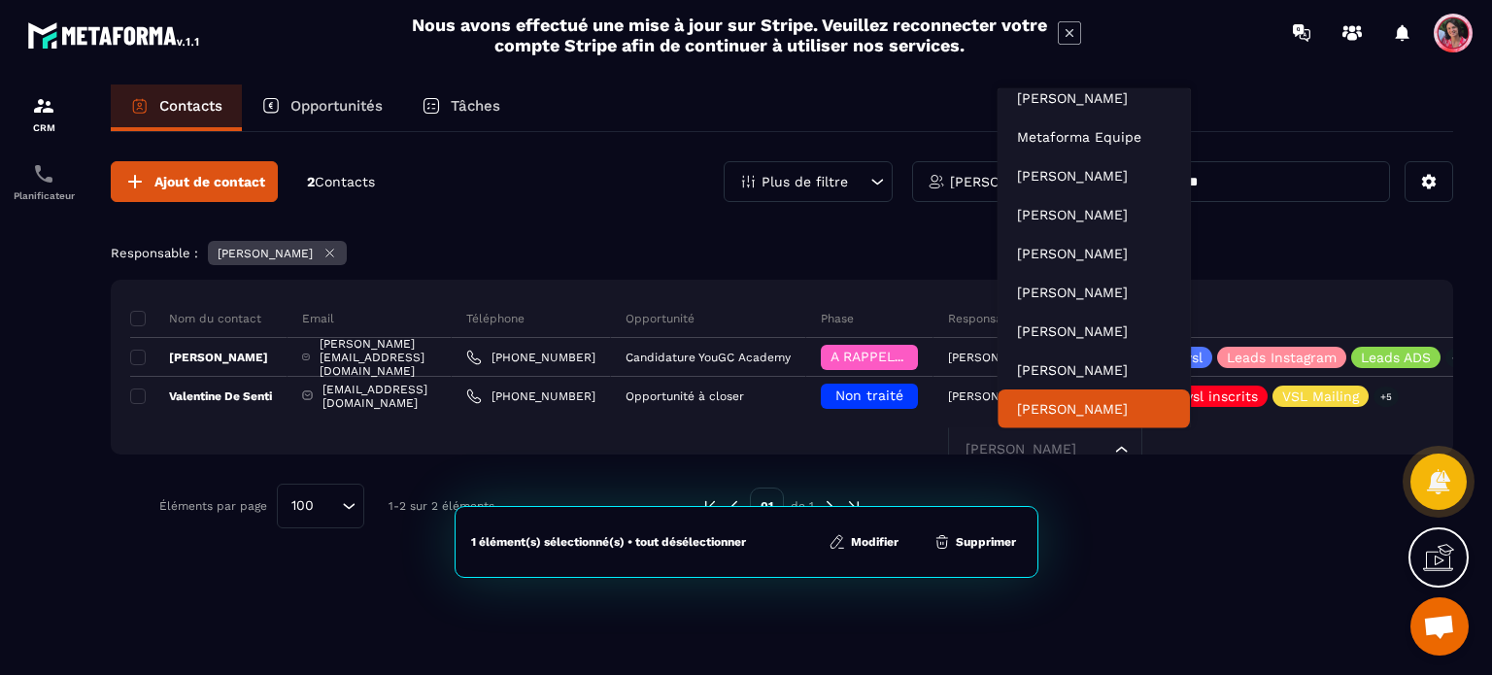
click at [1200, 513] on div at bounding box center [1147, 506] width 513 height 45
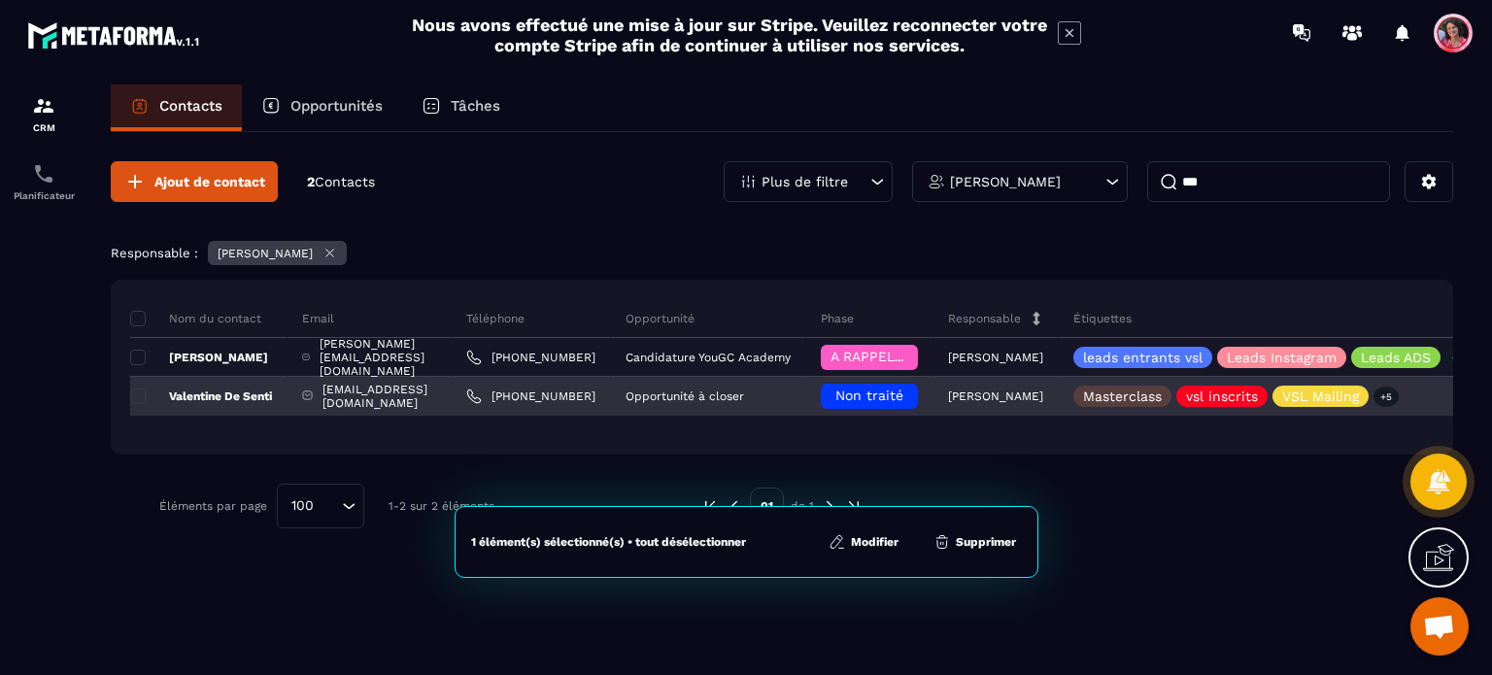
click at [222, 391] on p "Valentine De Senti" at bounding box center [201, 396] width 142 height 16
